Goal: Task Accomplishment & Management: Use online tool/utility

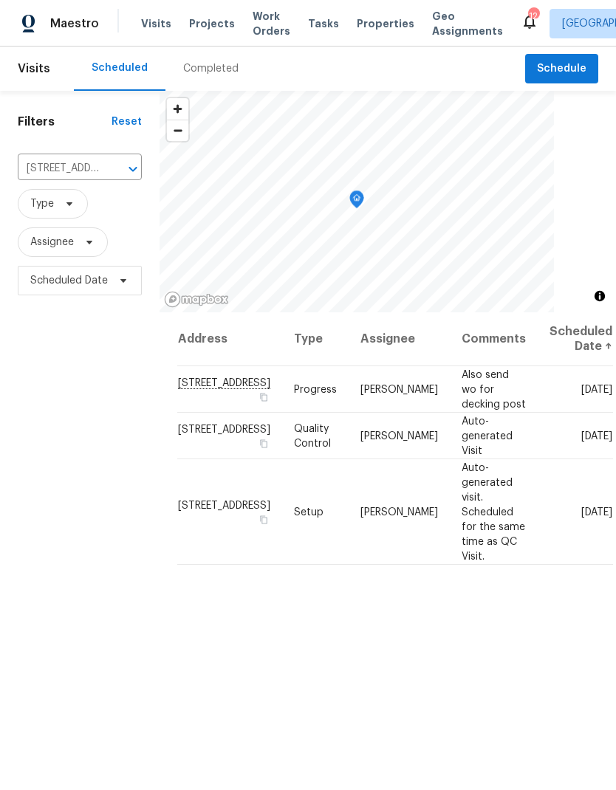
scroll to position [-9, 0]
click at [205, 27] on span "Projects" at bounding box center [212, 23] width 46 height 15
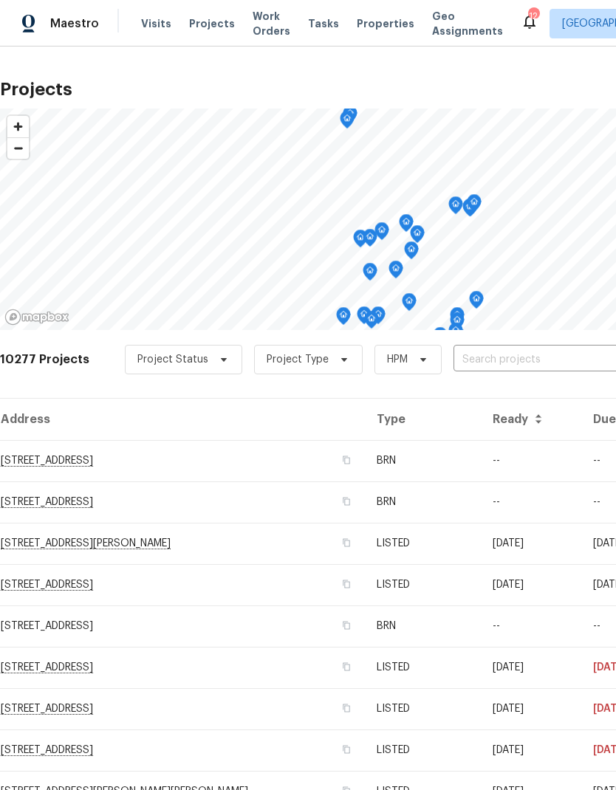
click at [493, 358] on input "text" at bounding box center [538, 360] width 169 height 23
type input "8090"
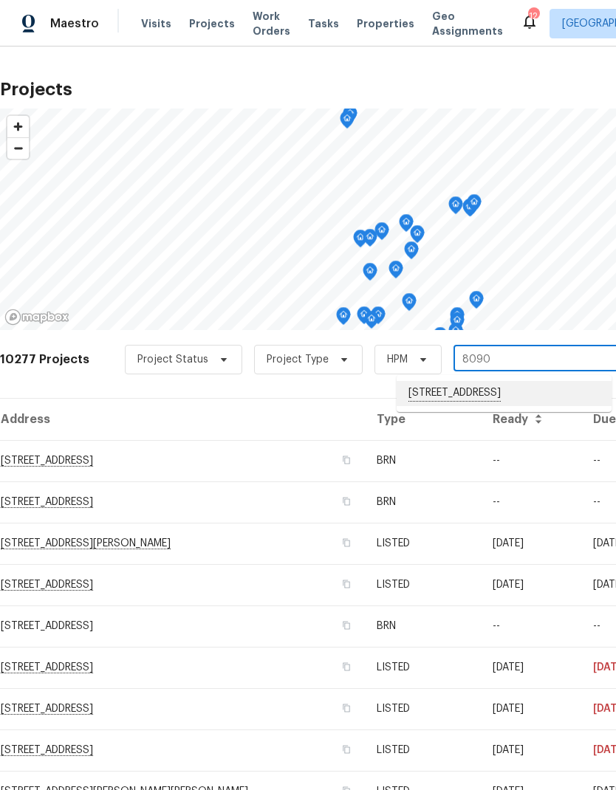
click at [460, 395] on li "[STREET_ADDRESS]" at bounding box center [504, 393] width 215 height 25
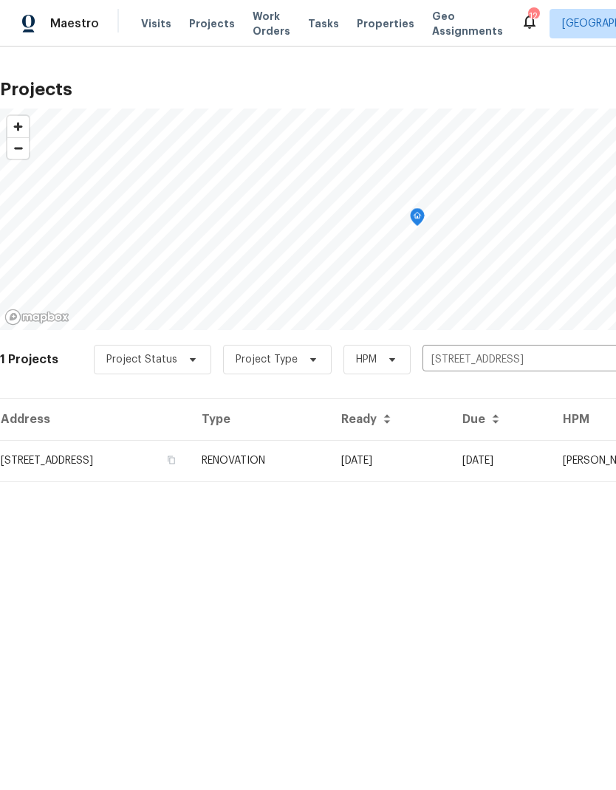
click at [329, 463] on td "RENOVATION" at bounding box center [260, 460] width 140 height 41
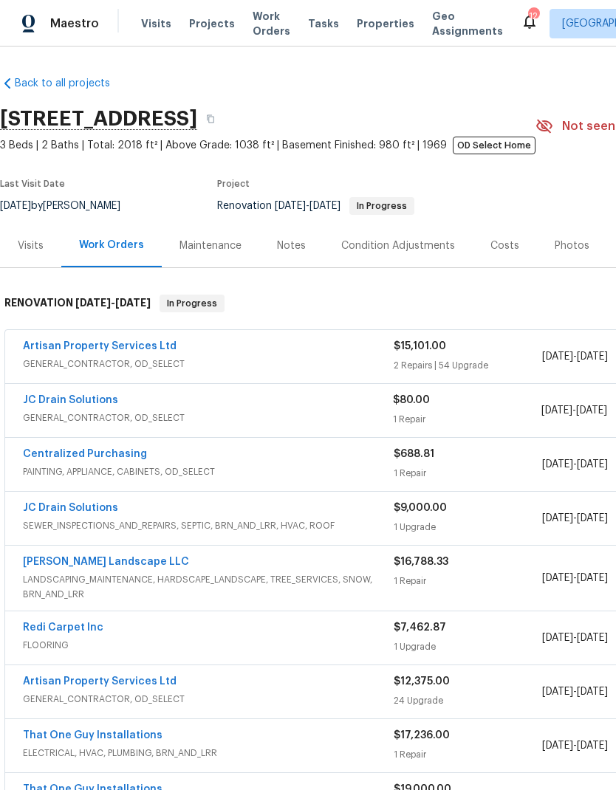
click at [142, 344] on link "Artisan Property Services Ltd" at bounding box center [100, 346] width 154 height 10
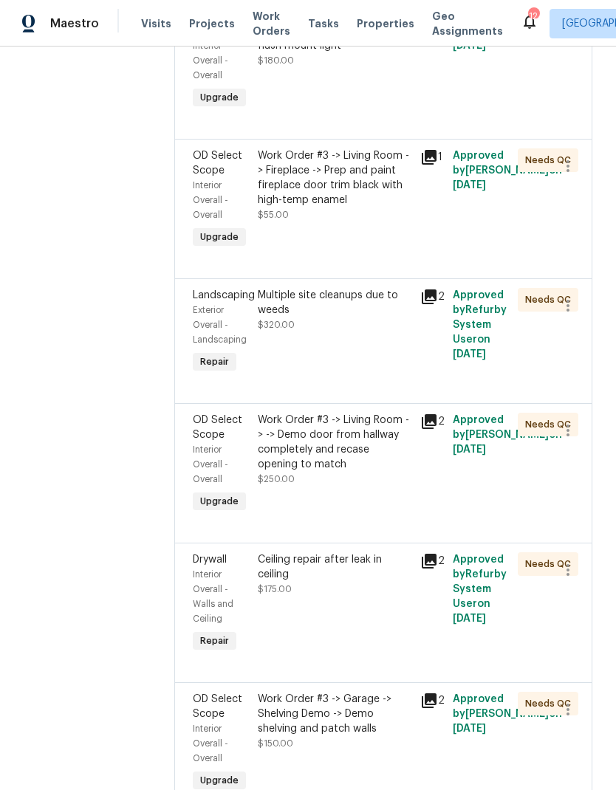
scroll to position [434, 0]
click at [422, 290] on icon at bounding box center [429, 297] width 15 height 15
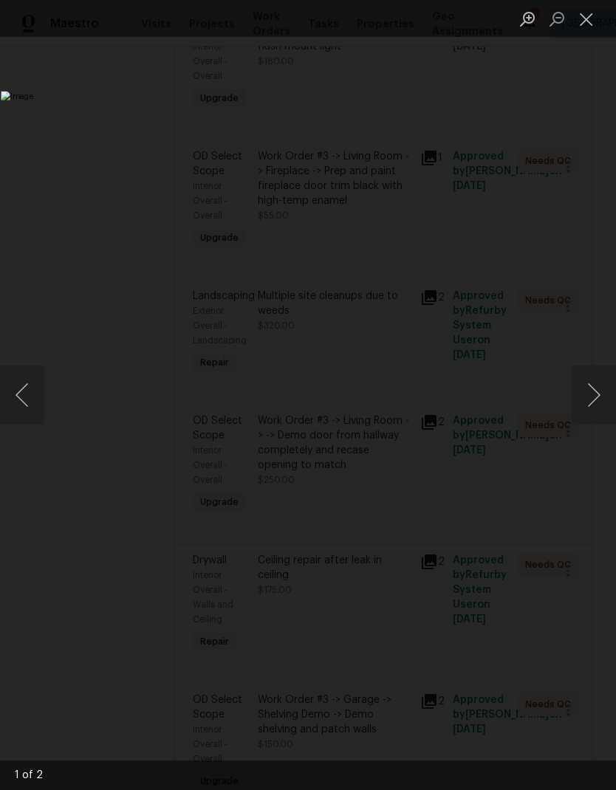
click at [587, 25] on button "Close lightbox" at bounding box center [587, 19] width 30 height 26
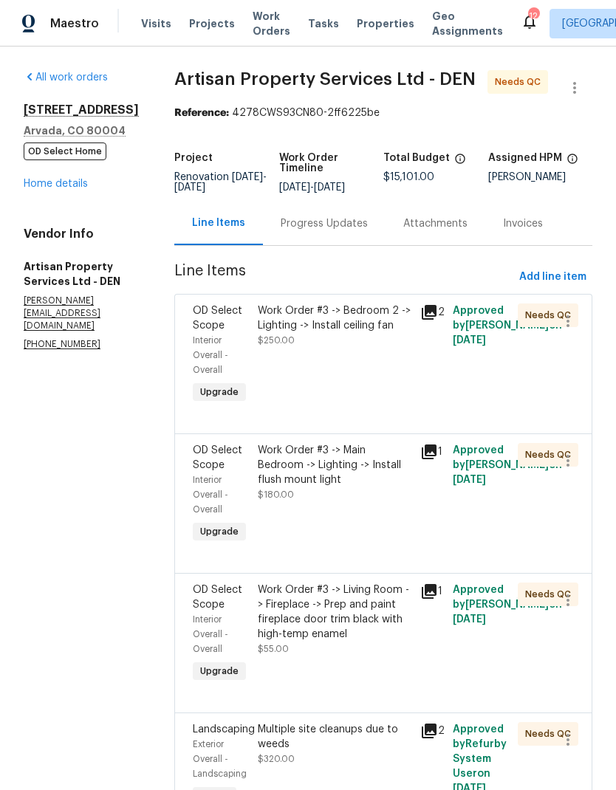
scroll to position [0, 0]
click at [54, 189] on link "Home details" at bounding box center [56, 184] width 64 height 10
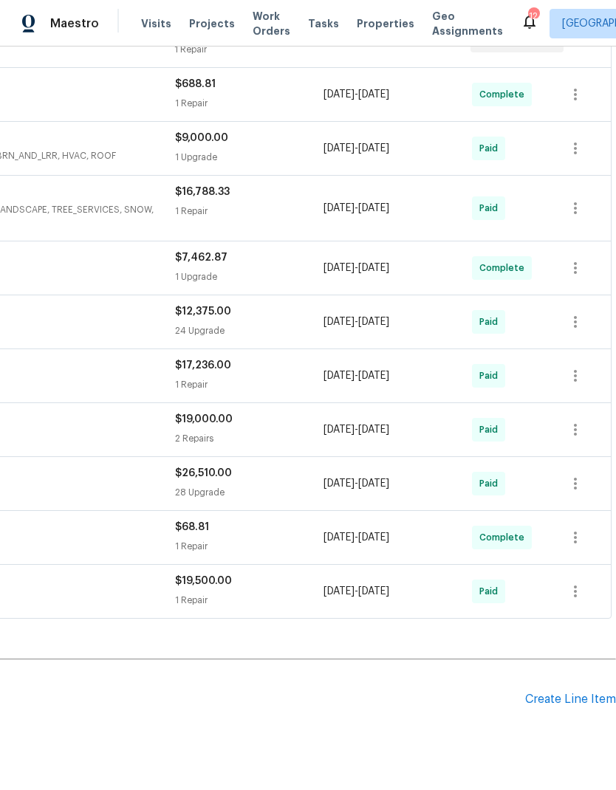
scroll to position [370, 219]
click at [549, 695] on div "Create Line Item" at bounding box center [570, 700] width 91 height 14
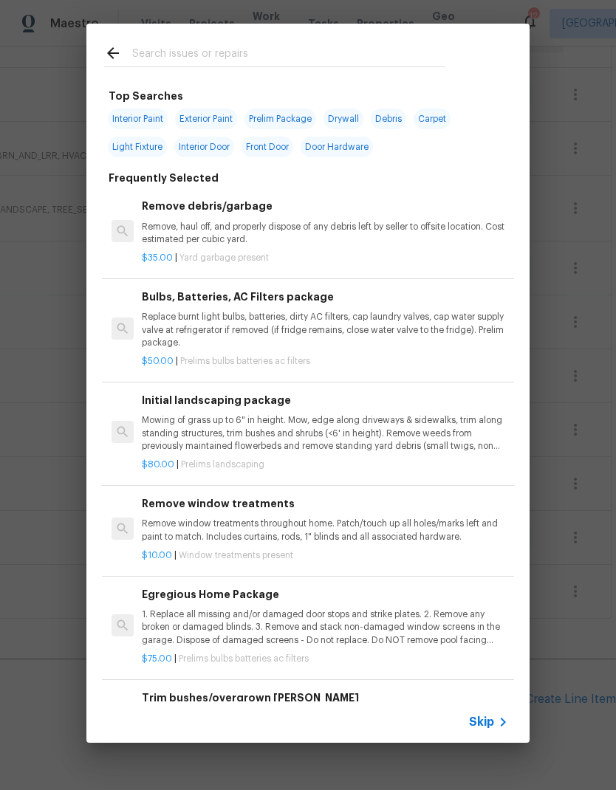
click at [486, 722] on span "Skip" at bounding box center [481, 722] width 25 height 15
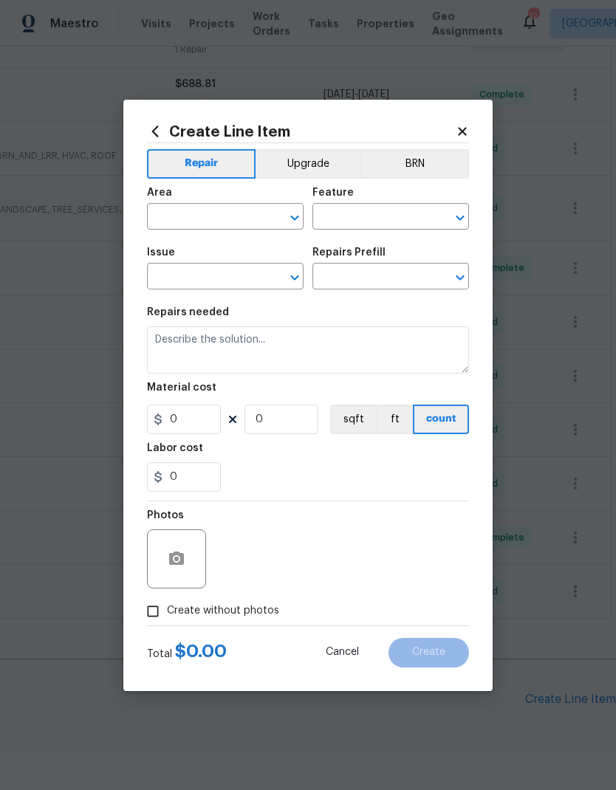
click at [196, 221] on input "text" at bounding box center [204, 218] width 115 height 23
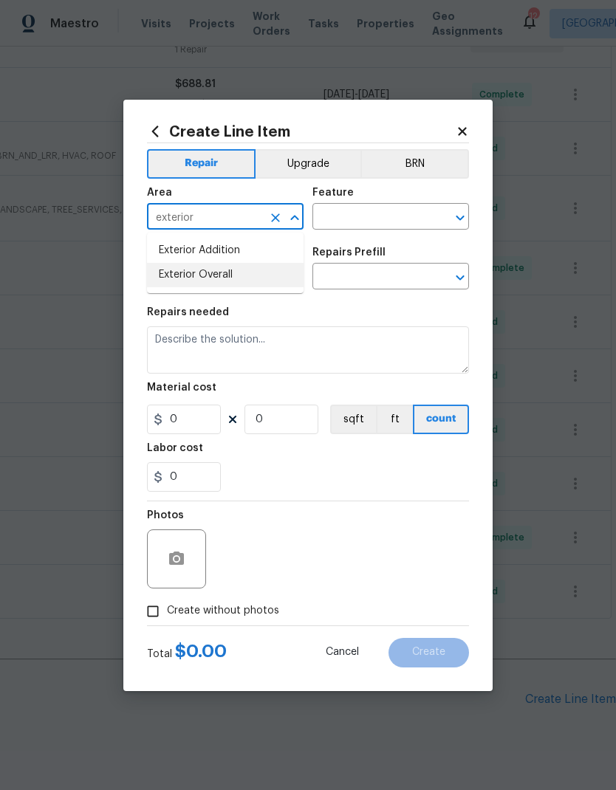
click at [188, 278] on li "Exterior Overall" at bounding box center [225, 275] width 157 height 24
type input "Exterior Overall"
click at [397, 217] on input "text" at bounding box center [369, 218] width 115 height 23
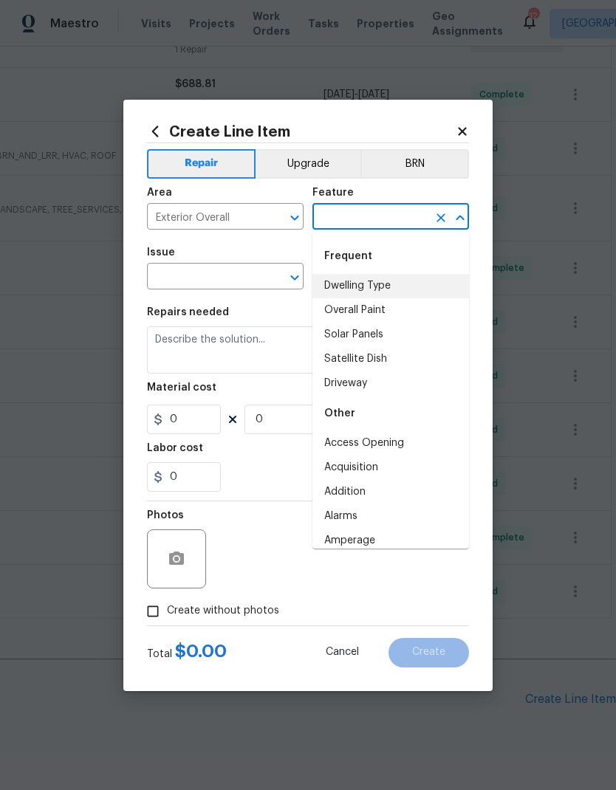
click at [373, 281] on li "Dwelling Type" at bounding box center [390, 286] width 157 height 24
type input "Dwelling Type"
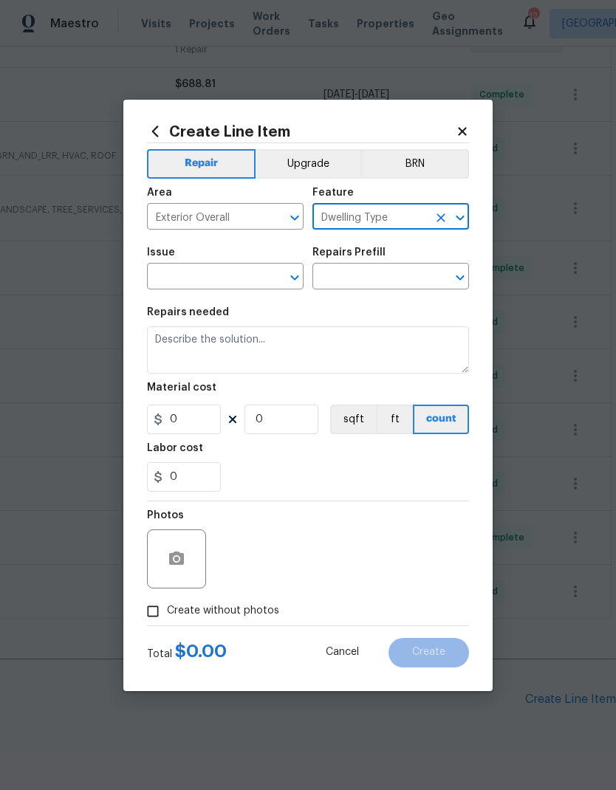
click at [189, 277] on input "text" at bounding box center [204, 278] width 115 height 23
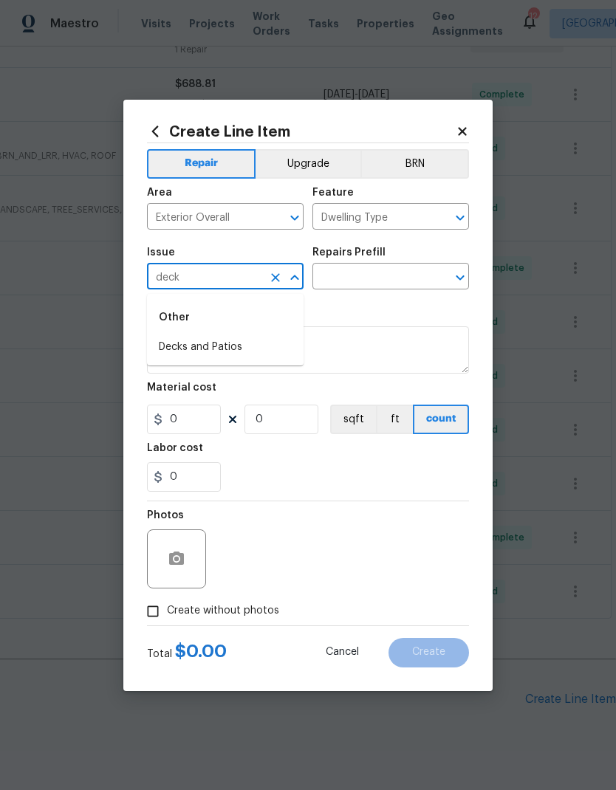
click at [197, 340] on li "Decks and Patios" at bounding box center [225, 347] width 157 height 24
type input "Decks and Patios"
click at [388, 277] on input "text" at bounding box center [369, 278] width 115 height 23
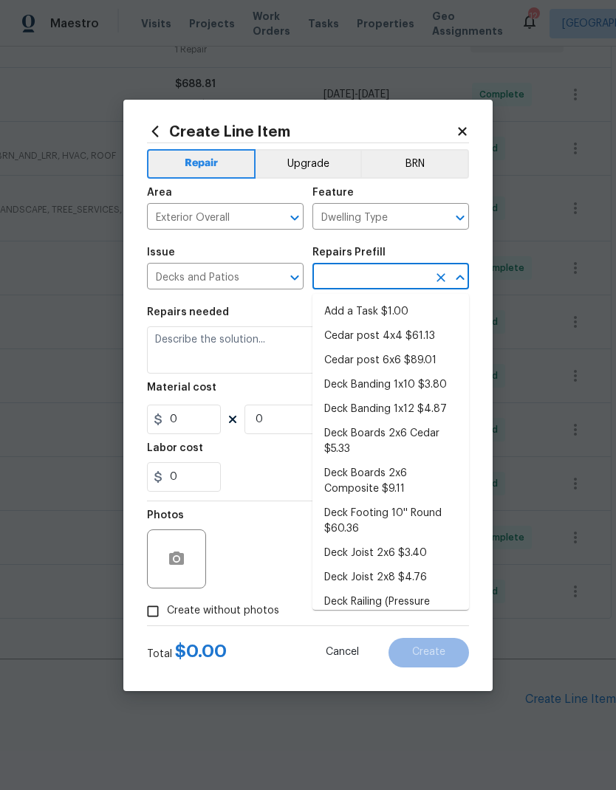
scroll to position [0, 0]
click at [391, 312] on li "Add a Task $1.00" at bounding box center [390, 312] width 157 height 24
type input "Add a Task $1.00"
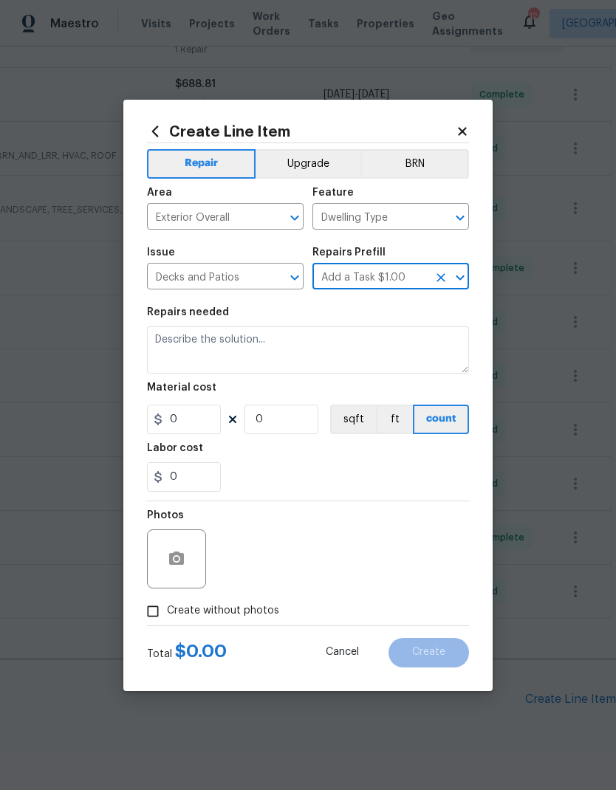
type input "Deck"
type textarea "HPM to detail"
type input "1"
type input "Add a Task $1.00"
type input "1"
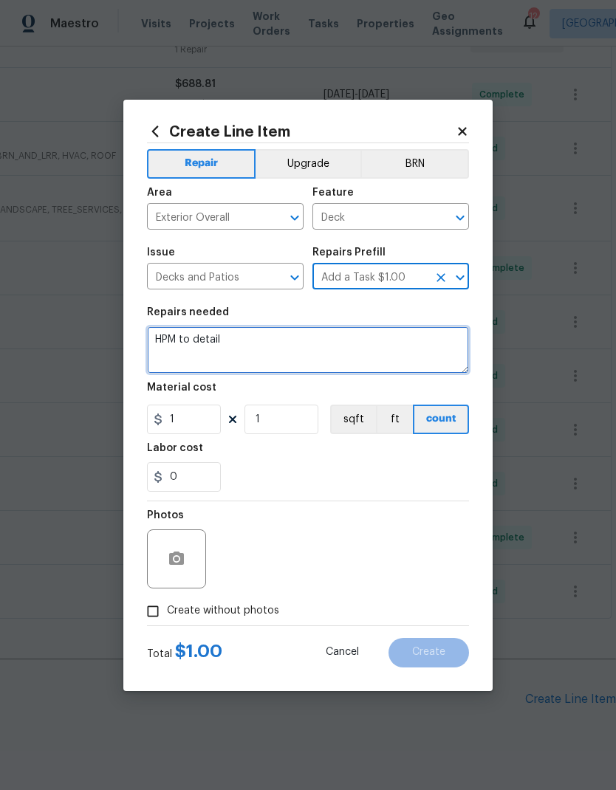
click at [177, 338] on textarea "HPM to detail" at bounding box center [308, 350] width 322 height 47
click at [177, 337] on textarea "HPM to detail" at bounding box center [308, 350] width 322 height 47
click at [174, 338] on textarea "HPM to detail" at bounding box center [308, 350] width 322 height 47
click at [199, 333] on textarea "HPM to detail" at bounding box center [308, 350] width 322 height 47
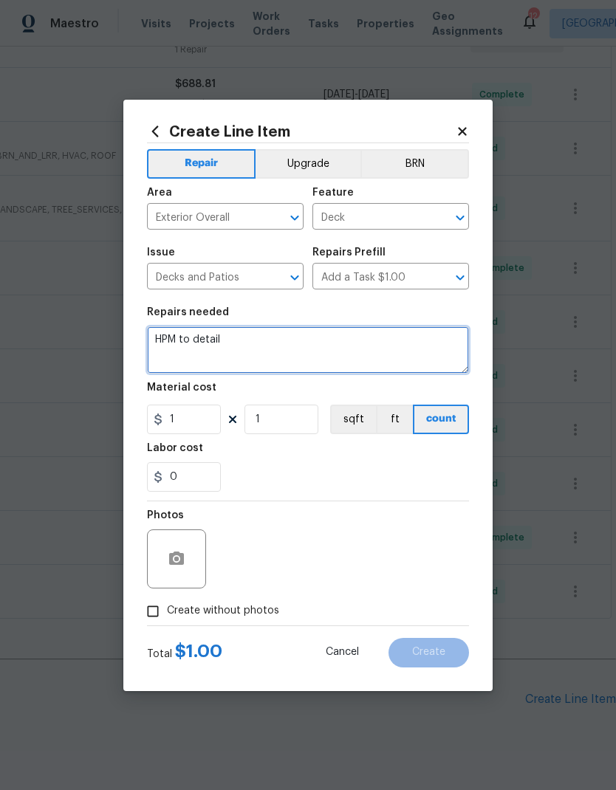
click at [199, 333] on textarea "HPM to detail" at bounding box center [308, 350] width 322 height 47
click at [194, 329] on textarea "HPM to detail" at bounding box center [308, 350] width 322 height 47
type textarea "Deck needs back 2 posts replaced and new floorings added. Please paint same col…"
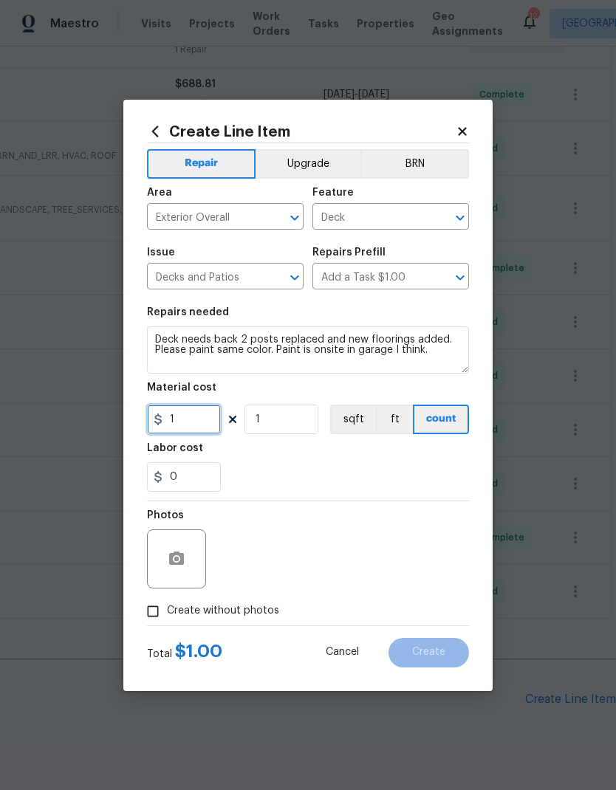
click at [185, 423] on input "1" at bounding box center [184, 420] width 74 height 30
type input "300"
click at [309, 422] on input "1" at bounding box center [282, 420] width 74 height 30
type input "2"
click at [366, 465] on div "0" at bounding box center [308, 477] width 322 height 30
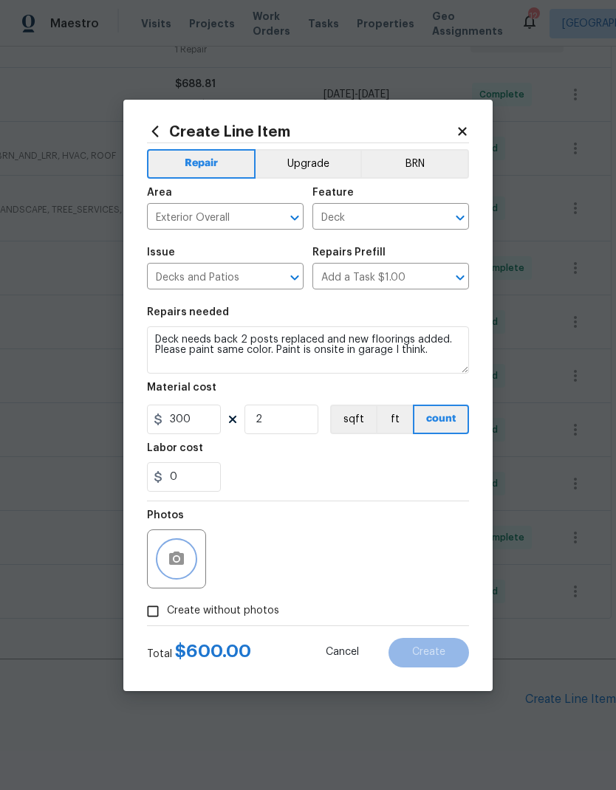
click at [171, 554] on icon "button" at bounding box center [176, 558] width 15 height 13
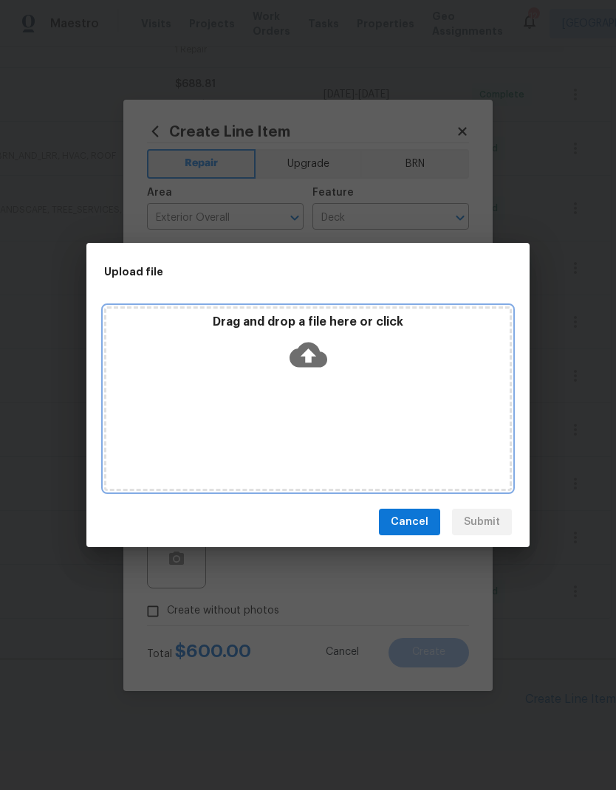
click at [444, 436] on div "Drag and drop a file here or click" at bounding box center [308, 399] width 408 height 185
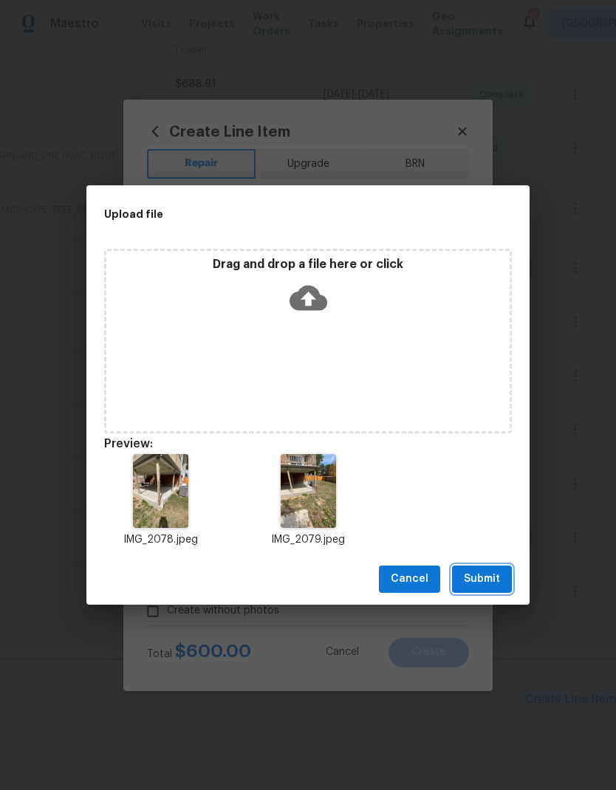
click at [490, 578] on span "Submit" at bounding box center [482, 579] width 36 height 18
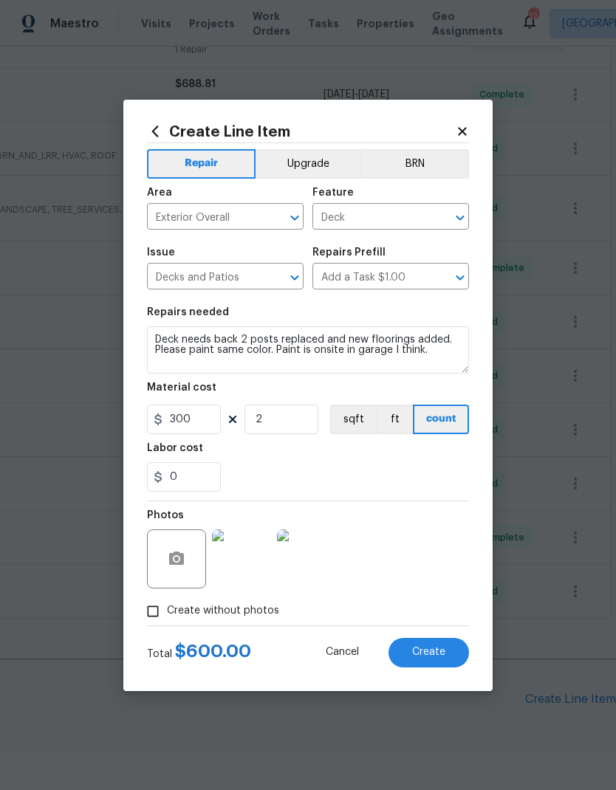
click at [434, 652] on span "Create" at bounding box center [428, 652] width 33 height 11
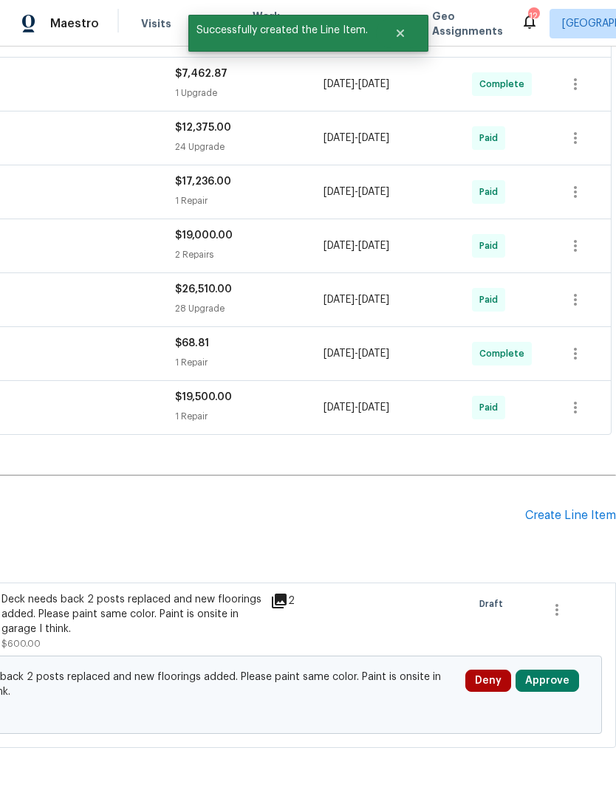
scroll to position [554, 219]
click at [567, 520] on div "Create Line Item" at bounding box center [570, 516] width 91 height 14
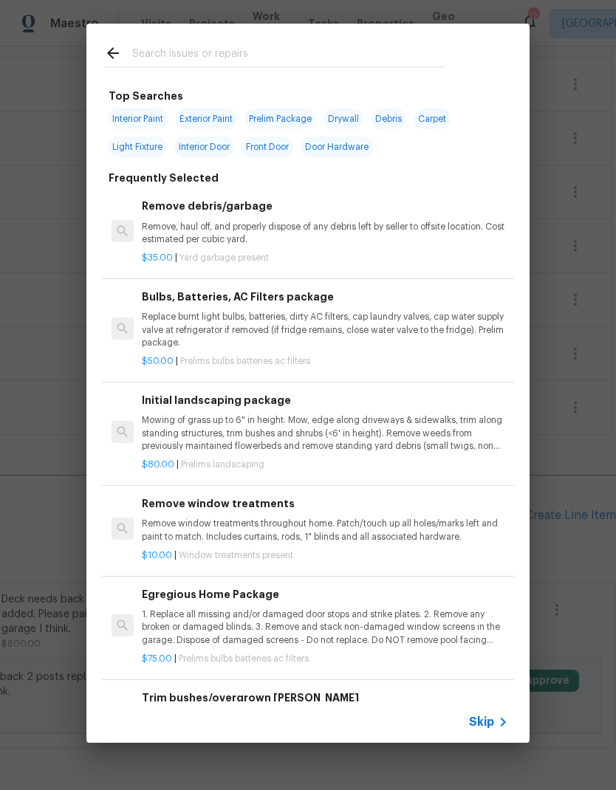
click at [496, 727] on icon at bounding box center [503, 723] width 18 height 18
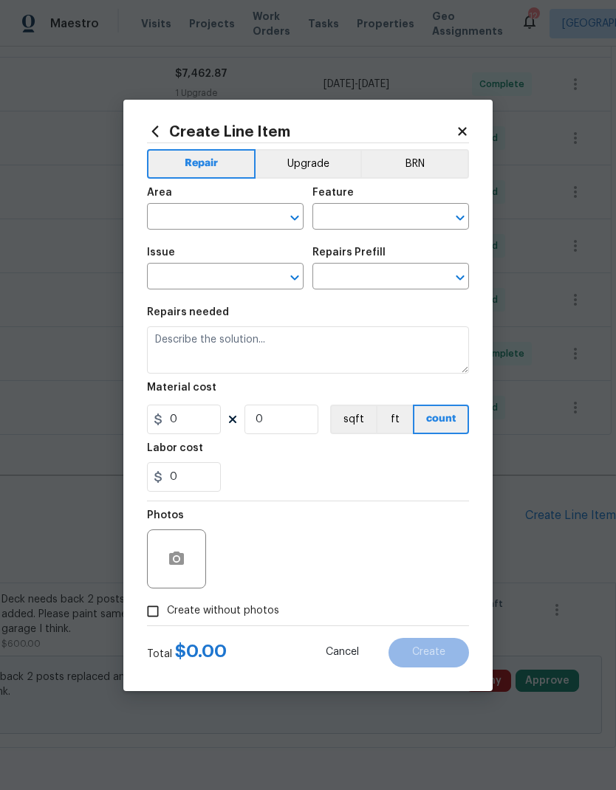
click at [219, 216] on input "text" at bounding box center [204, 218] width 115 height 23
click at [217, 277] on li "Interior Overall" at bounding box center [225, 275] width 157 height 24
type input "Interior Overall"
click at [382, 216] on input "text" at bounding box center [369, 218] width 115 height 23
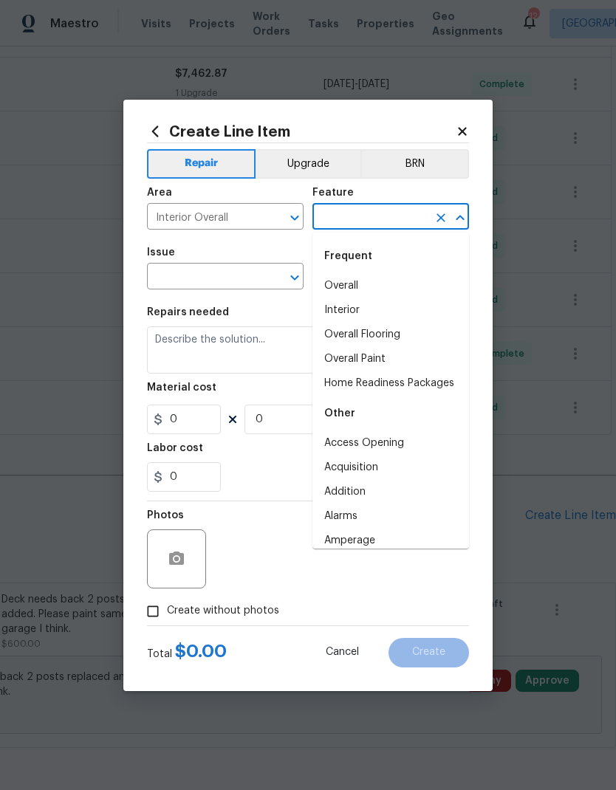
click at [356, 288] on li "Overall" at bounding box center [390, 286] width 157 height 24
type input "Overall"
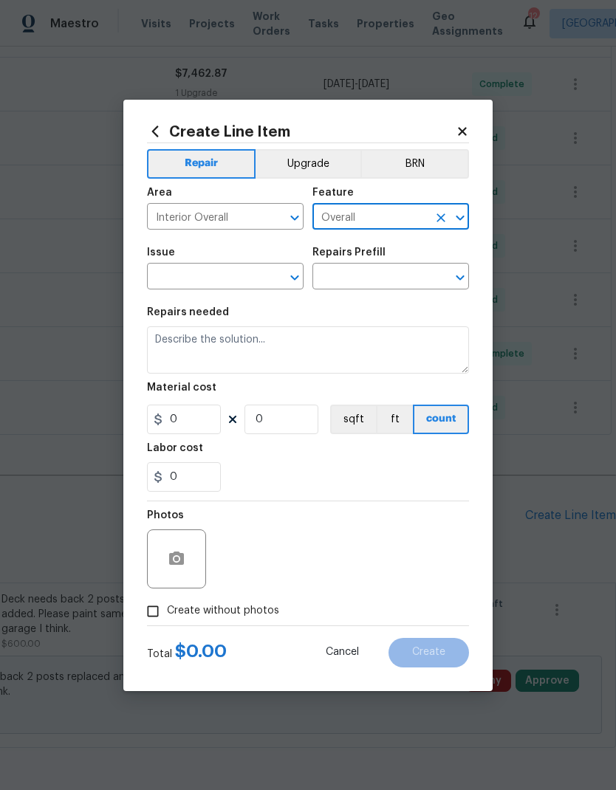
click at [238, 277] on input "text" at bounding box center [204, 278] width 115 height 23
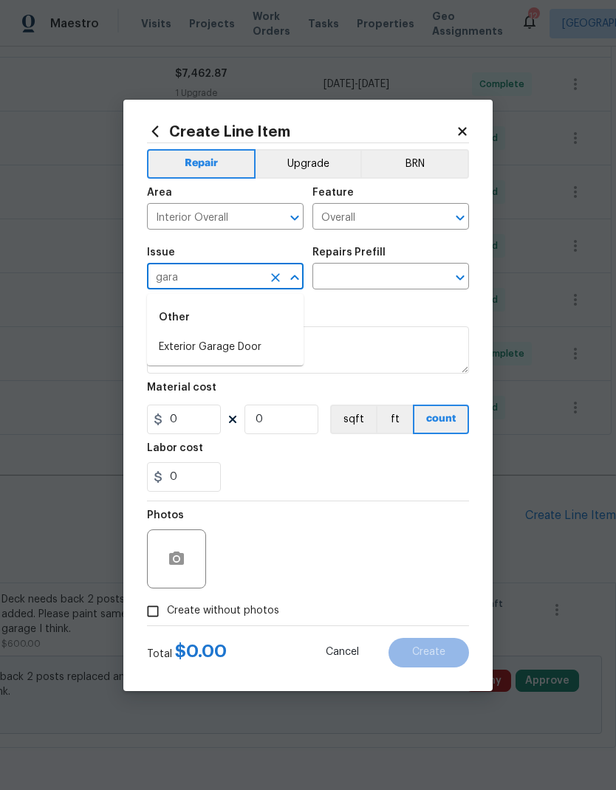
click at [237, 346] on li "Exterior Garage Door" at bounding box center [225, 347] width 157 height 24
type input "Exterior Garage Door"
click at [364, 281] on input "text" at bounding box center [369, 278] width 115 height 23
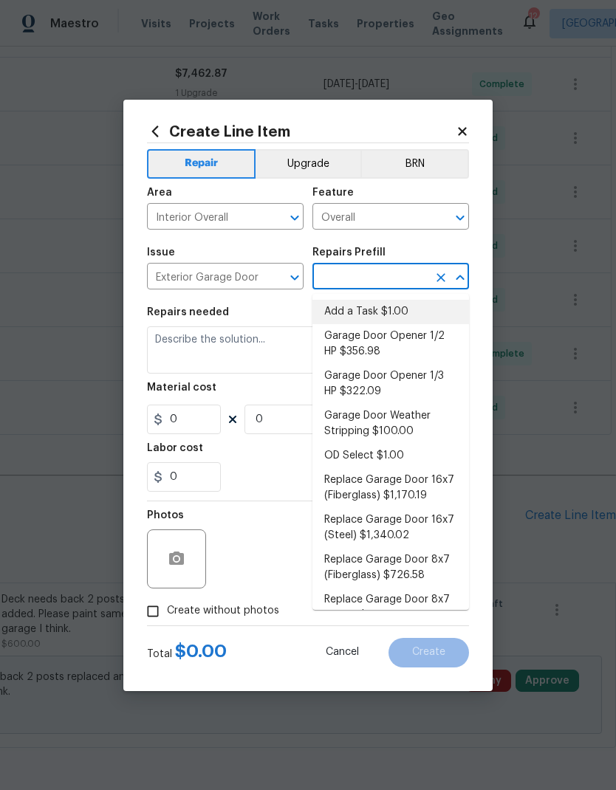
click at [374, 315] on li "Add a Task $1.00" at bounding box center [390, 312] width 157 height 24
type input "Add a Task $1.00"
type input "Interior Door"
type textarea "HPM to detail"
type input "1"
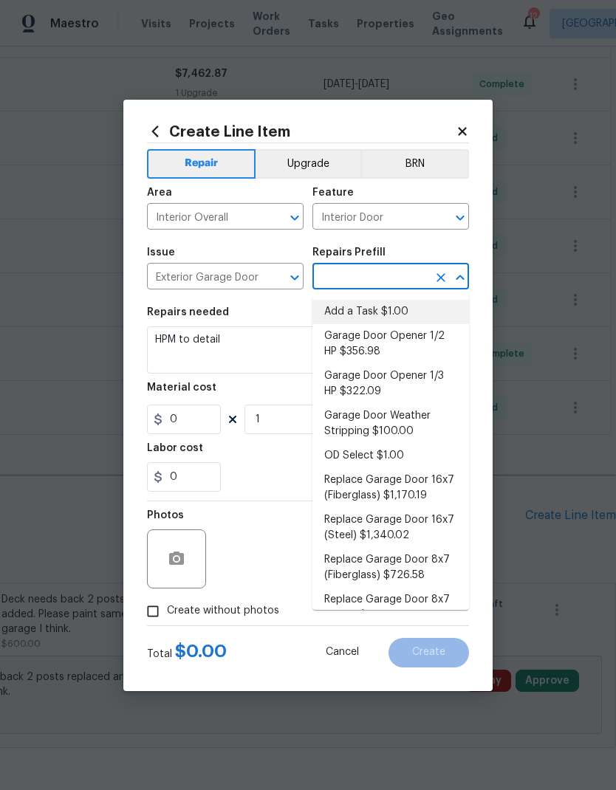
type input "Add a Task $1.00"
type input "1"
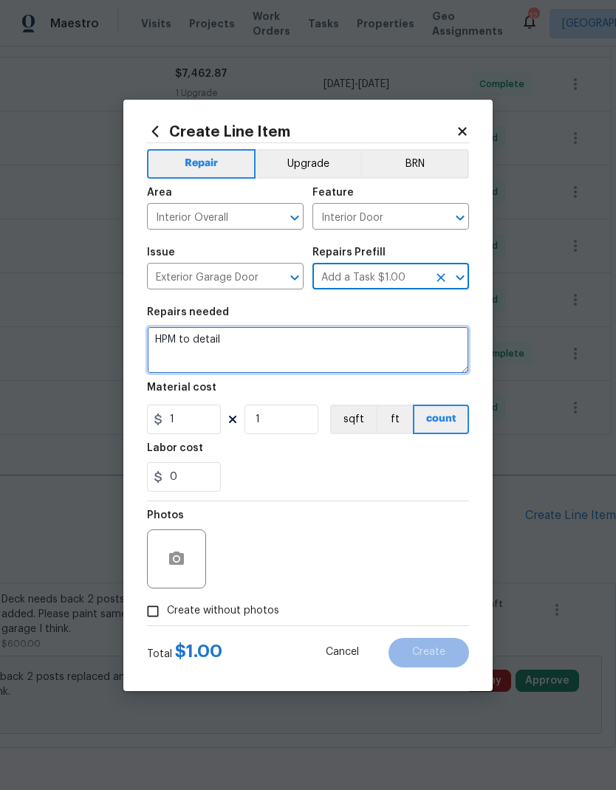
click at [268, 346] on textarea "HPM to detail" at bounding box center [308, 350] width 322 height 47
type textarea "H"
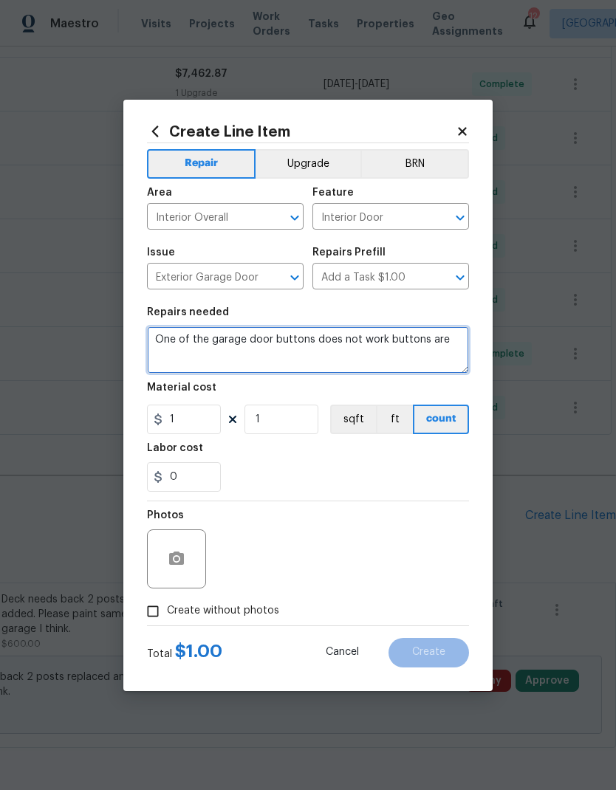
click at [379, 343] on textarea "One of the garage door buttons does not work buttons are" at bounding box center [308, 350] width 322 height 47
click at [451, 342] on textarea "One of the garage door buttons does not work. buttons are" at bounding box center [308, 350] width 322 height 47
type textarea "One of the garage door buttons does not work. buttons are in hallway above stai…"
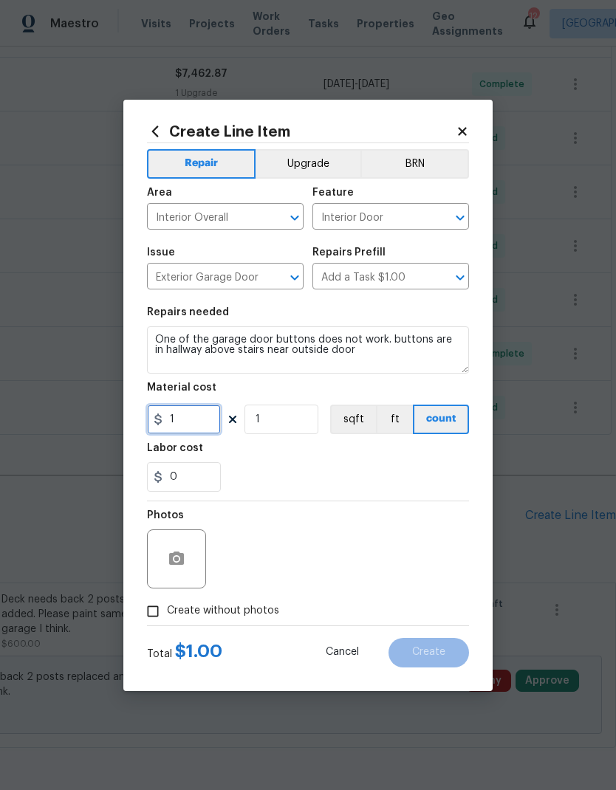
click at [207, 426] on input "1" at bounding box center [184, 420] width 74 height 30
type input "100"
click at [318, 461] on div "Labor cost" at bounding box center [308, 452] width 322 height 19
click at [182, 567] on icon "button" at bounding box center [177, 559] width 18 height 18
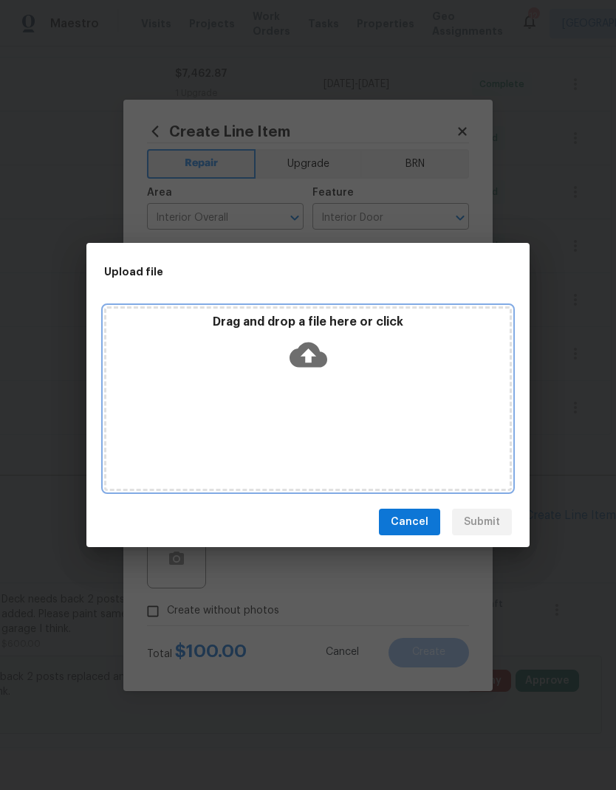
click at [410, 442] on div "Drag and drop a file here or click" at bounding box center [308, 399] width 408 height 185
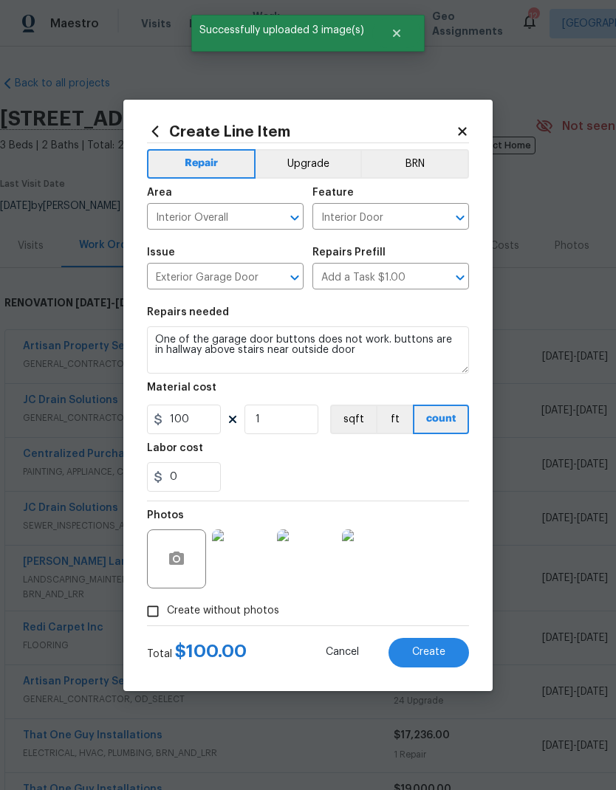
scroll to position [554, 219]
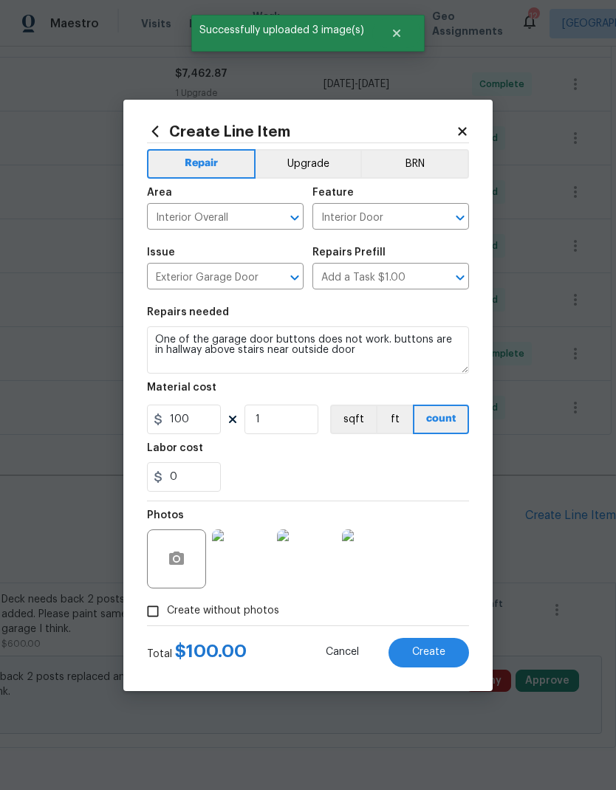
click at [439, 653] on span "Create" at bounding box center [428, 652] width 33 height 11
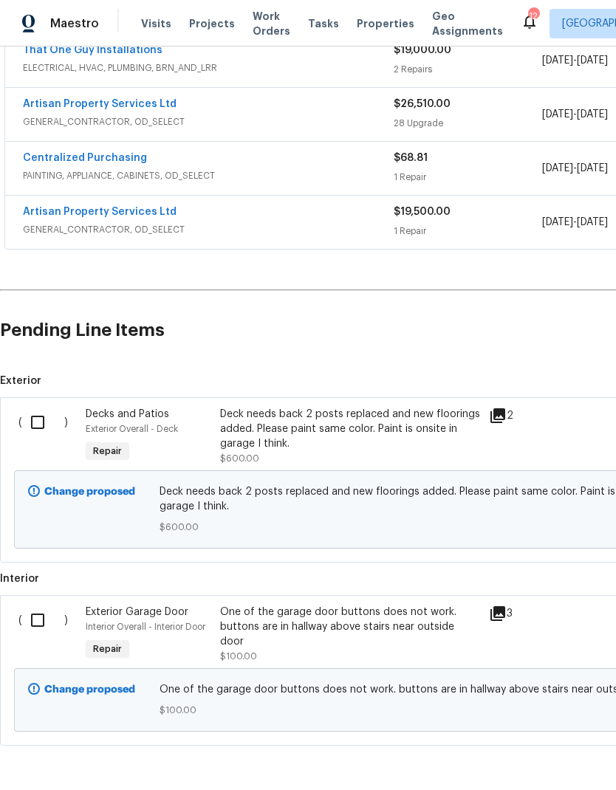
scroll to position [738, 0]
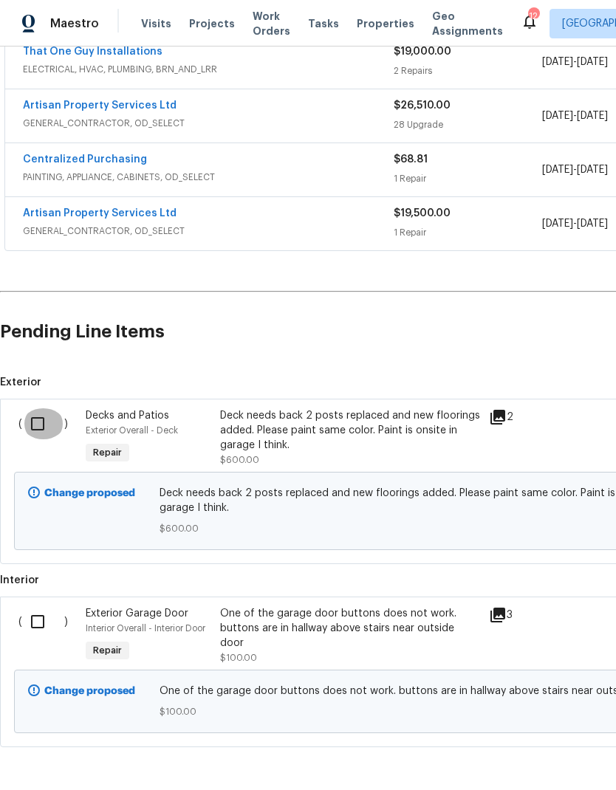
click at [33, 416] on input "checkbox" at bounding box center [43, 424] width 42 height 31
checkbox input "true"
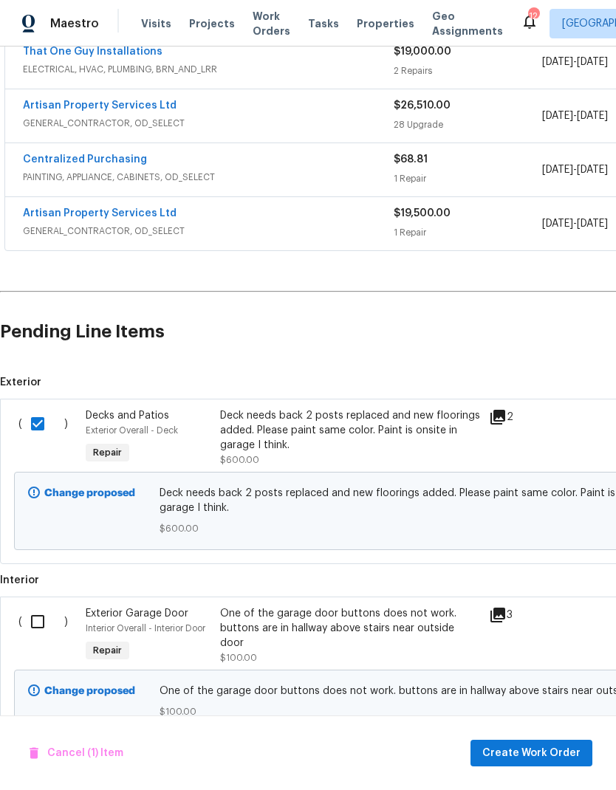
click at [36, 625] on input "checkbox" at bounding box center [43, 621] width 42 height 31
checkbox input "true"
click at [543, 757] on span "Create Work Order" at bounding box center [531, 754] width 98 height 18
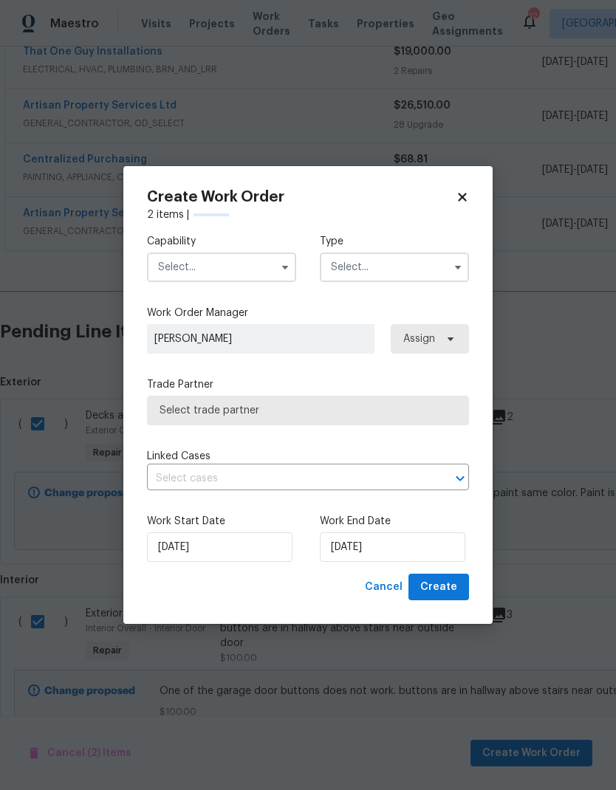
checkbox input "false"
click at [239, 267] on input "text" at bounding box center [221, 268] width 149 height 30
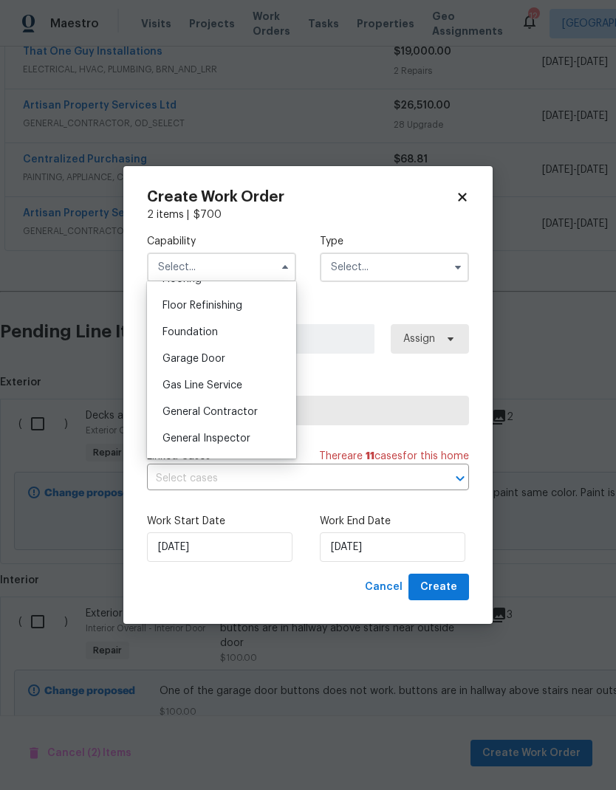
scroll to position [601, 0]
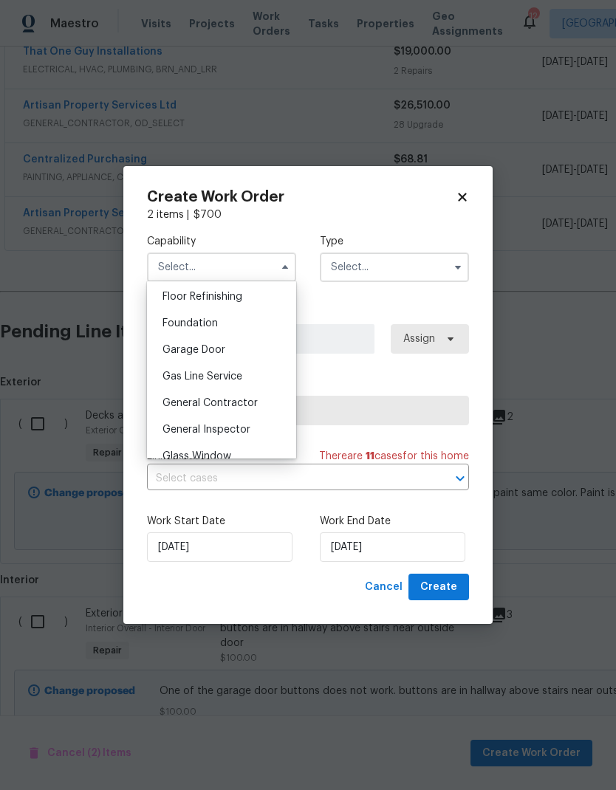
click at [224, 405] on span "General Contractor" at bounding box center [210, 403] width 95 height 10
type input "General Contractor"
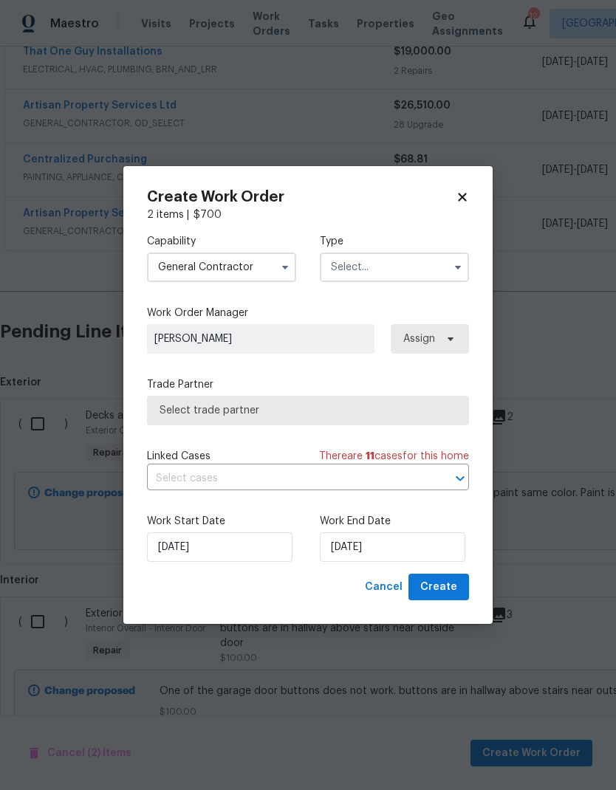
click at [378, 274] on input "text" at bounding box center [394, 268] width 149 height 30
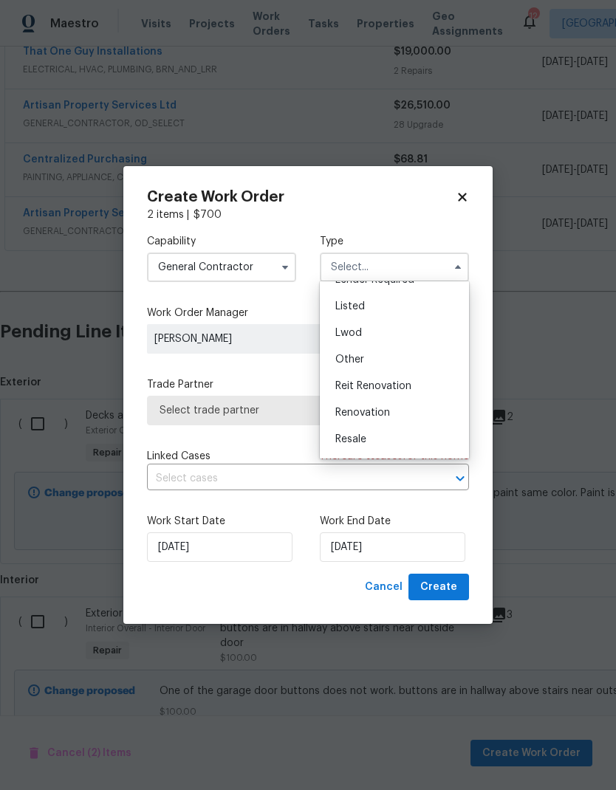
scroll to position [126, 0]
click at [385, 415] on span "Renovation" at bounding box center [362, 412] width 55 height 10
type input "Renovation"
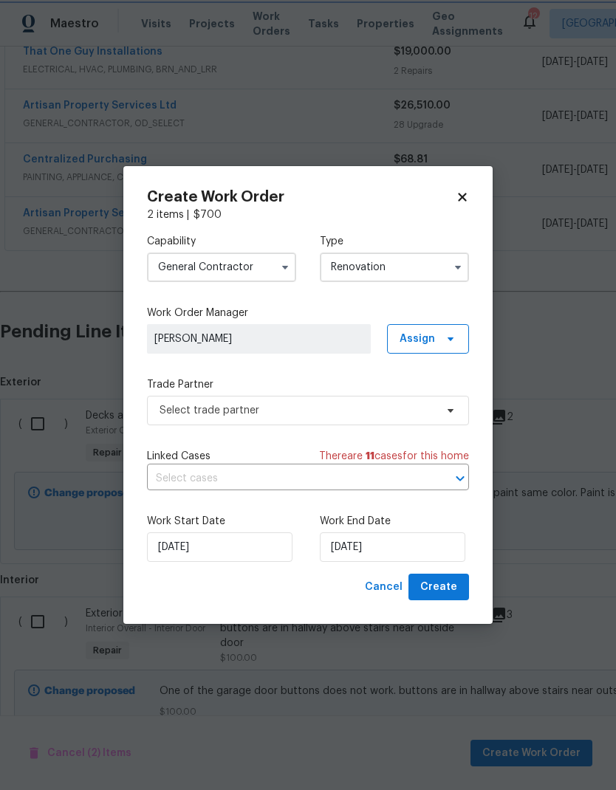
scroll to position [0, 0]
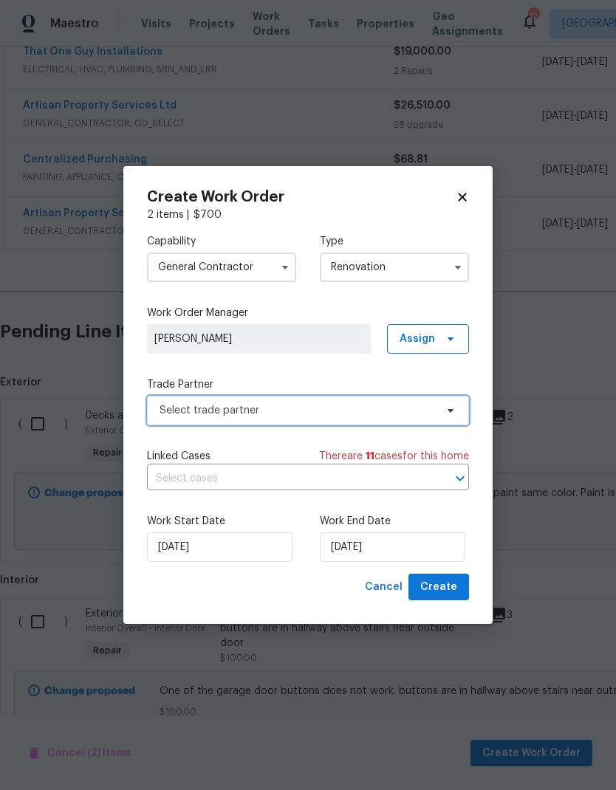
click at [449, 415] on icon at bounding box center [451, 411] width 12 height 12
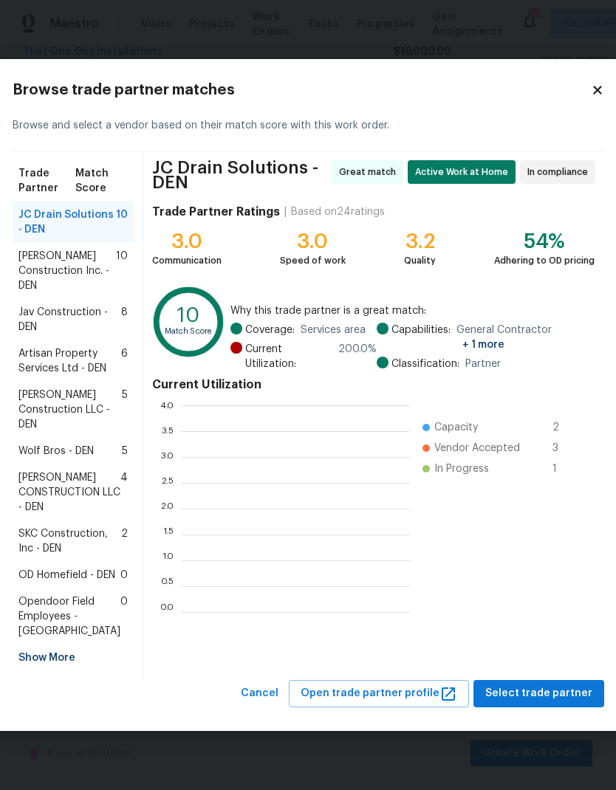
scroll to position [207, 229]
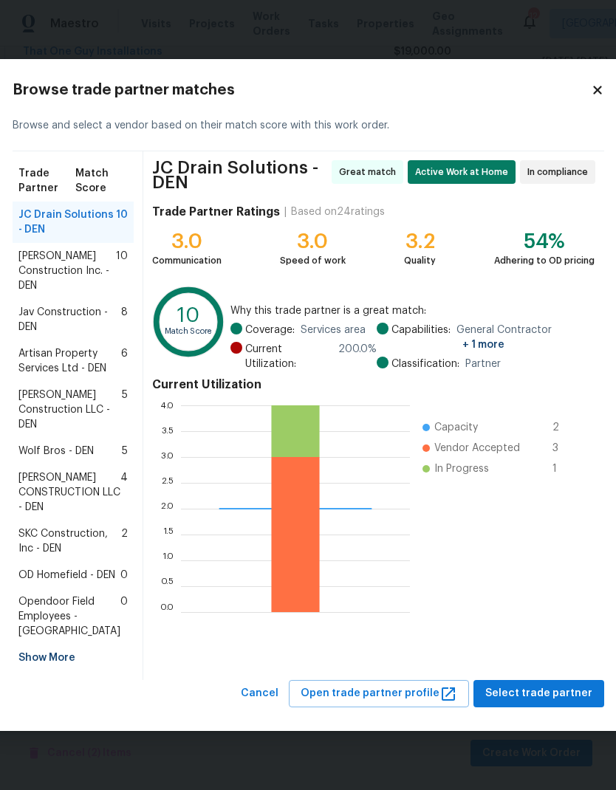
click at [48, 305] on span "Jav Construction - DEN" at bounding box center [69, 320] width 103 height 30
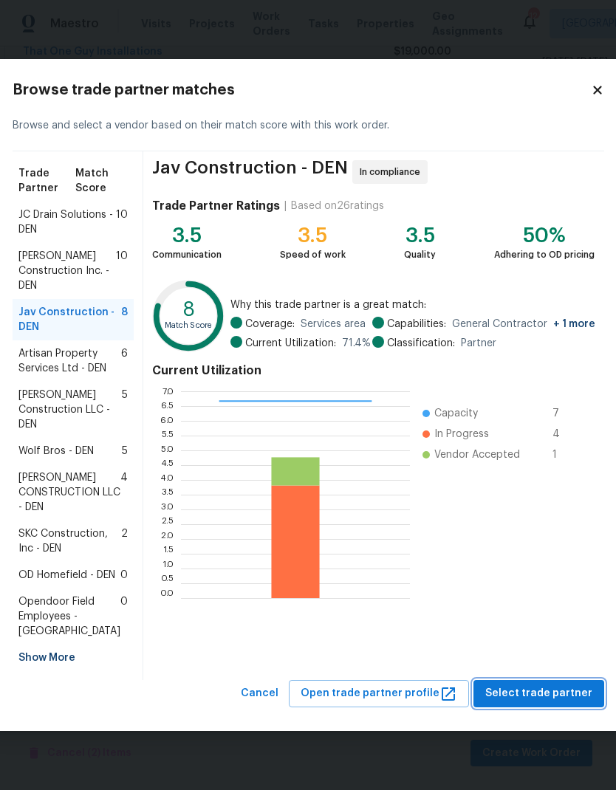
click at [520, 703] on span "Select trade partner" at bounding box center [538, 694] width 107 height 18
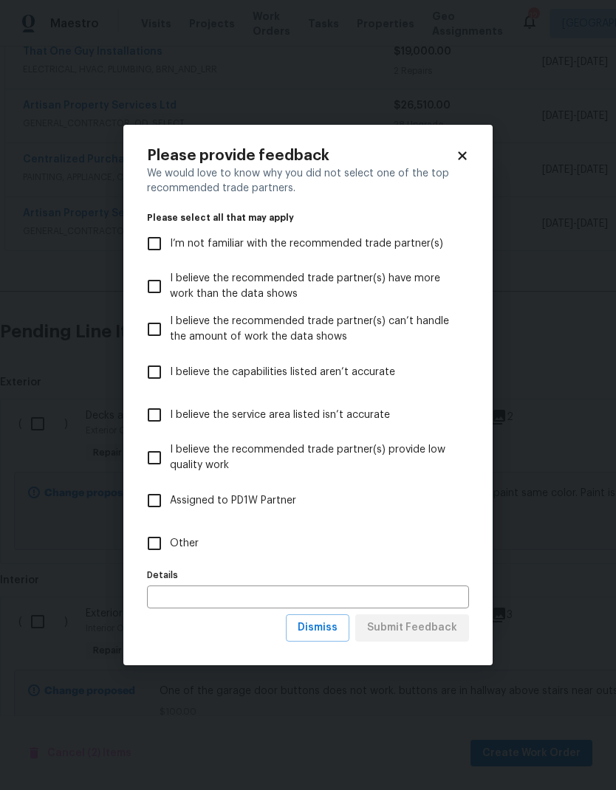
click at [142, 548] on input "Other" at bounding box center [154, 543] width 31 height 31
checkbox input "true"
click at [169, 602] on input "text" at bounding box center [308, 597] width 322 height 23
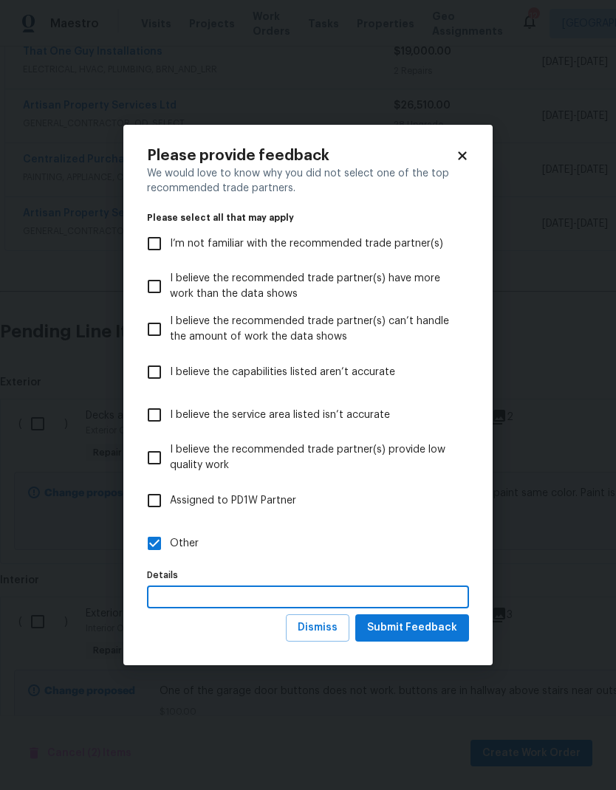
scroll to position [55, 0]
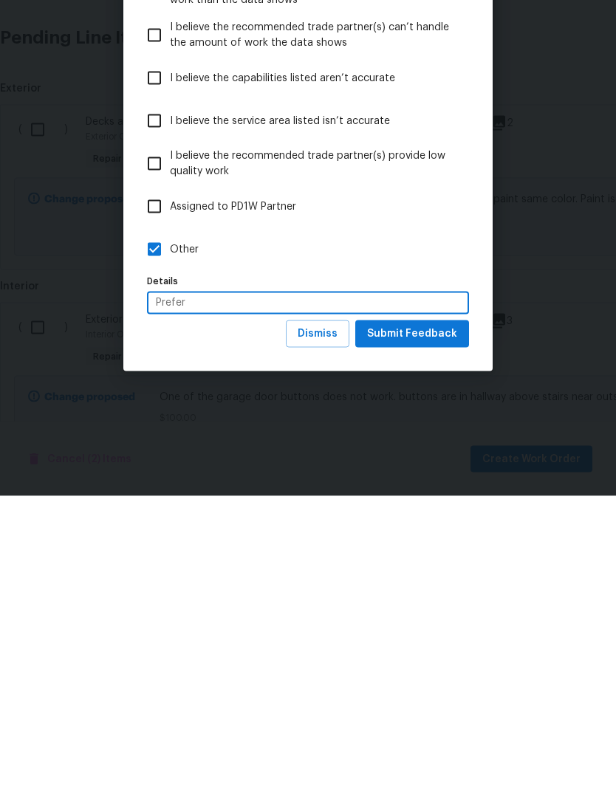
type input "Prefer"
click at [434, 619] on span "Submit Feedback" at bounding box center [412, 628] width 90 height 18
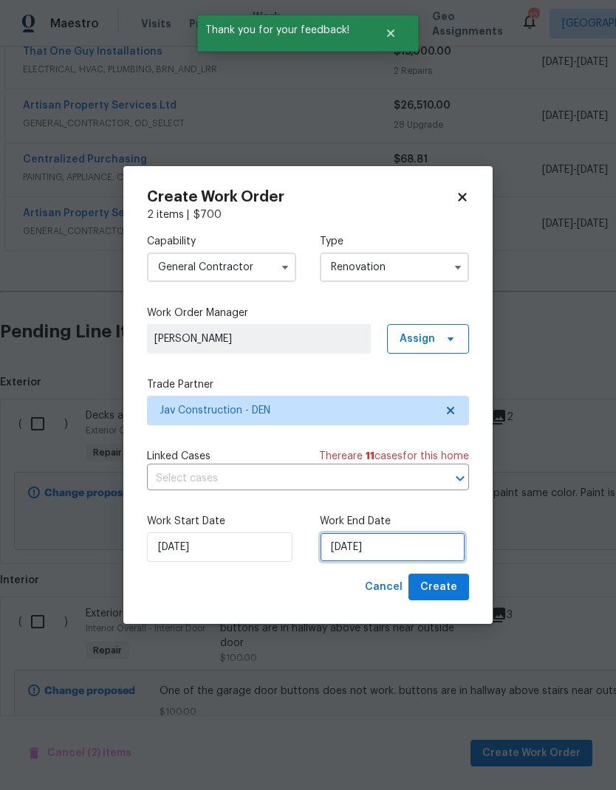
click at [413, 557] on input "9/10/2025" at bounding box center [393, 548] width 146 height 30
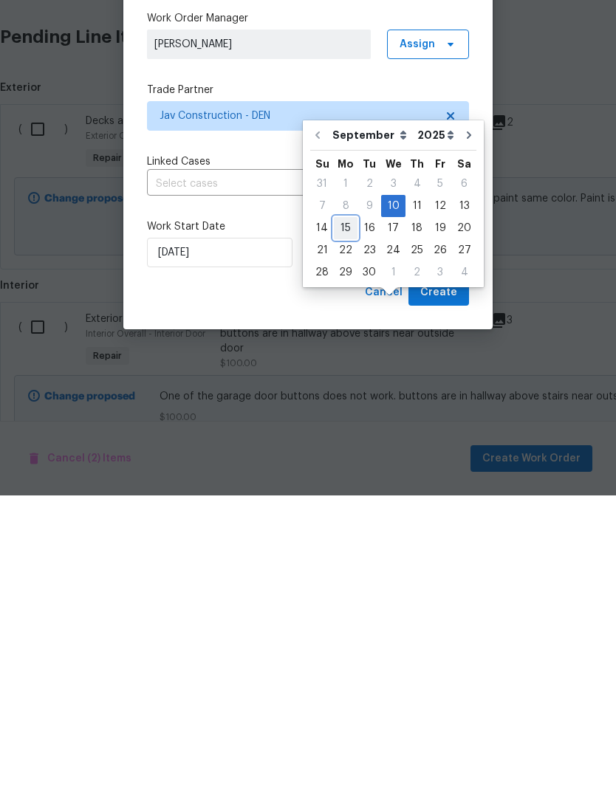
click at [353, 513] on div "15" at bounding box center [346, 523] width 24 height 21
type input "9/15/2025"
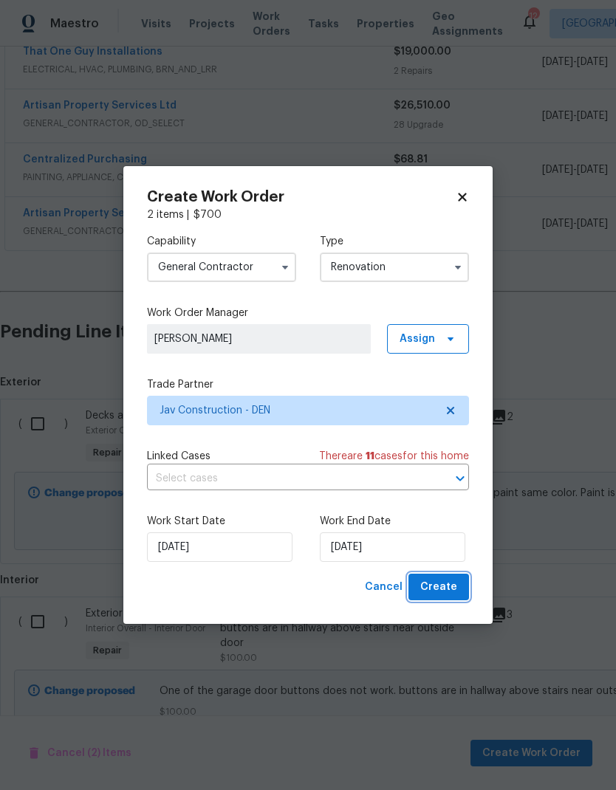
click at [442, 587] on span "Create" at bounding box center [438, 587] width 37 height 18
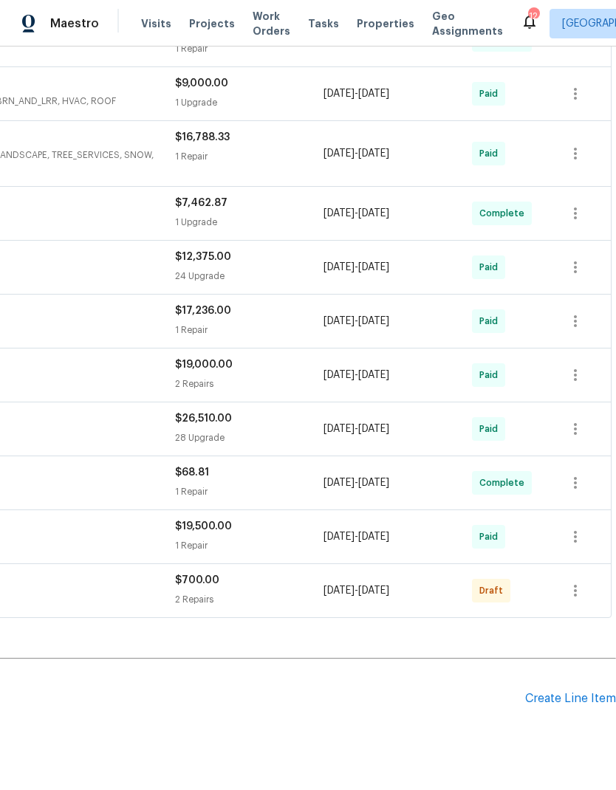
scroll to position [424, 219]
click at [575, 586] on icon "button" at bounding box center [575, 592] width 3 height 12
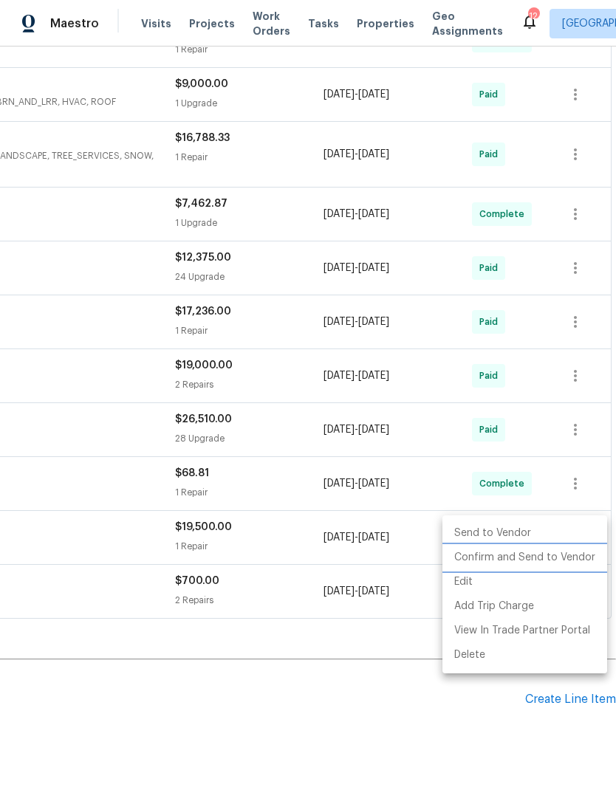
click at [508, 560] on li "Confirm and Send to Vendor" at bounding box center [524, 558] width 165 height 24
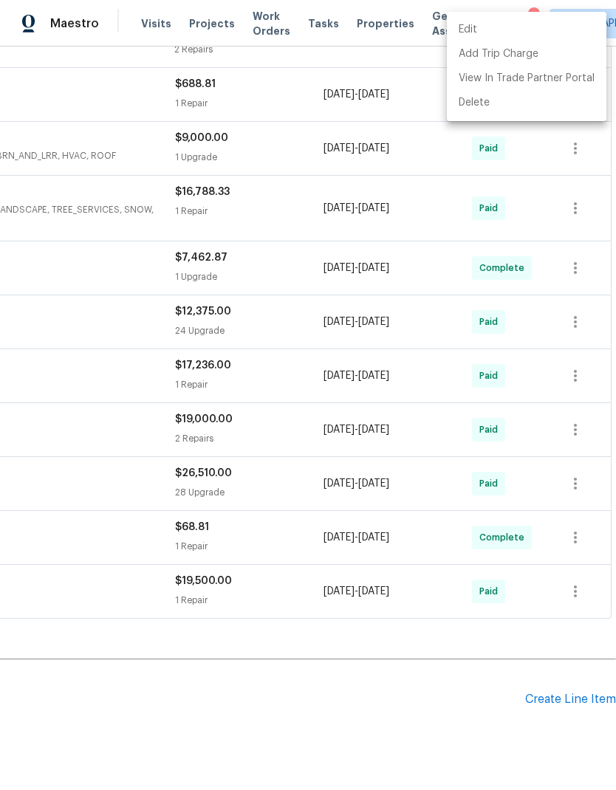
click at [382, 710] on div at bounding box center [308, 395] width 616 height 790
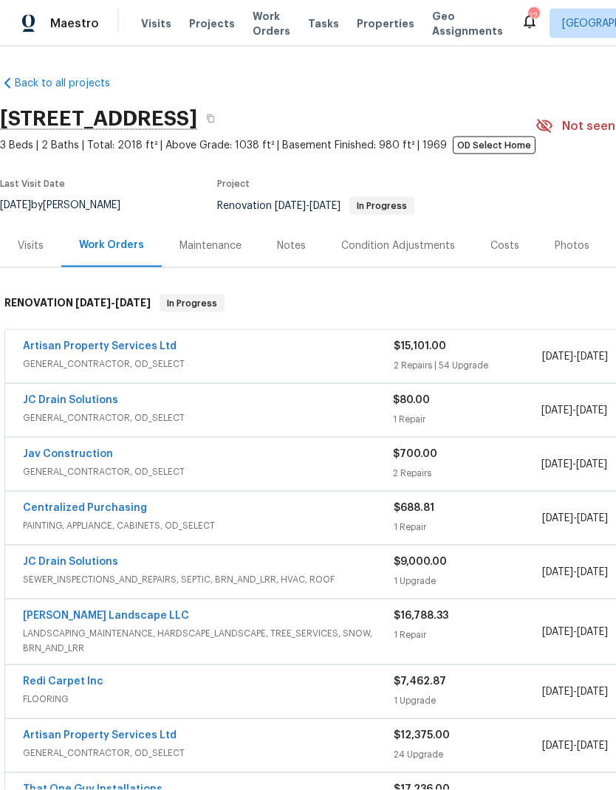
scroll to position [0, 0]
click at [148, 29] on span "Visits" at bounding box center [156, 23] width 30 height 15
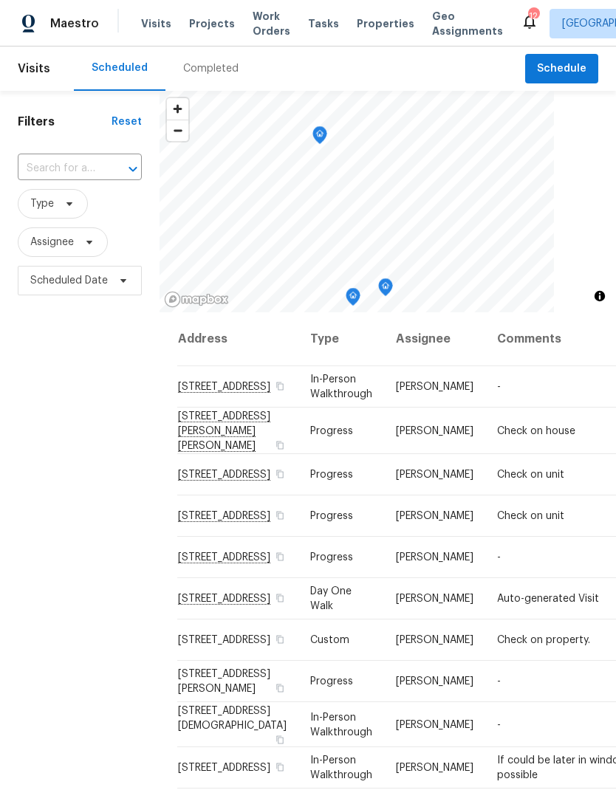
click at [52, 163] on input "text" at bounding box center [59, 168] width 83 height 23
type input "2383"
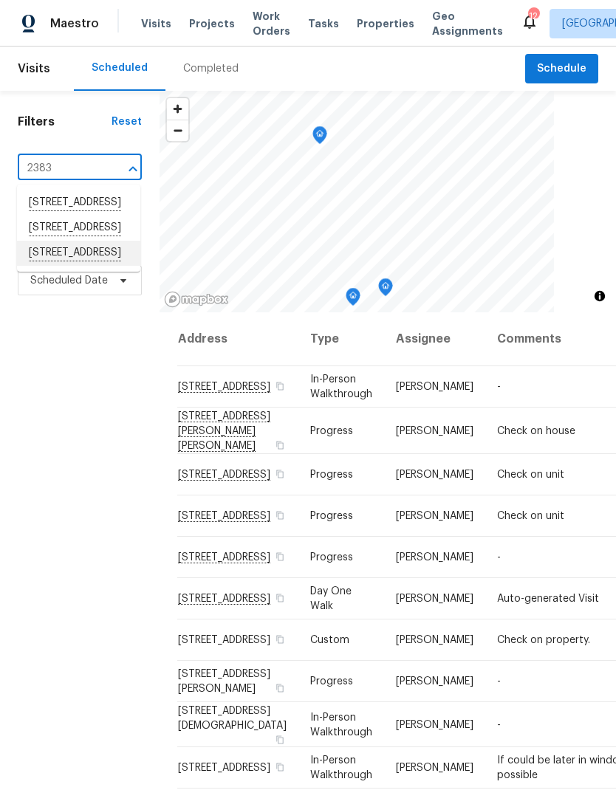
click at [63, 266] on li "2383 Coach House Loop, Castle Rock, CO 80109" at bounding box center [78, 253] width 123 height 25
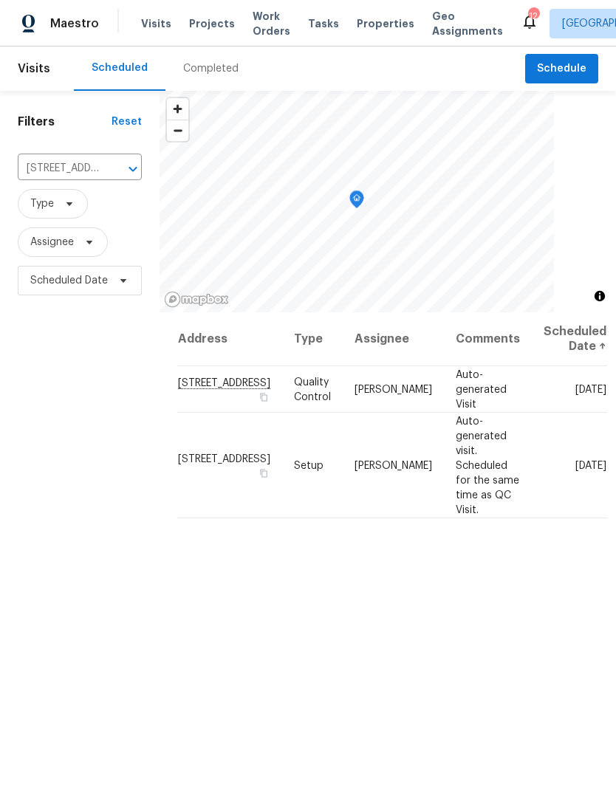
click at [0, 0] on span at bounding box center [0, 0] width 0 height 0
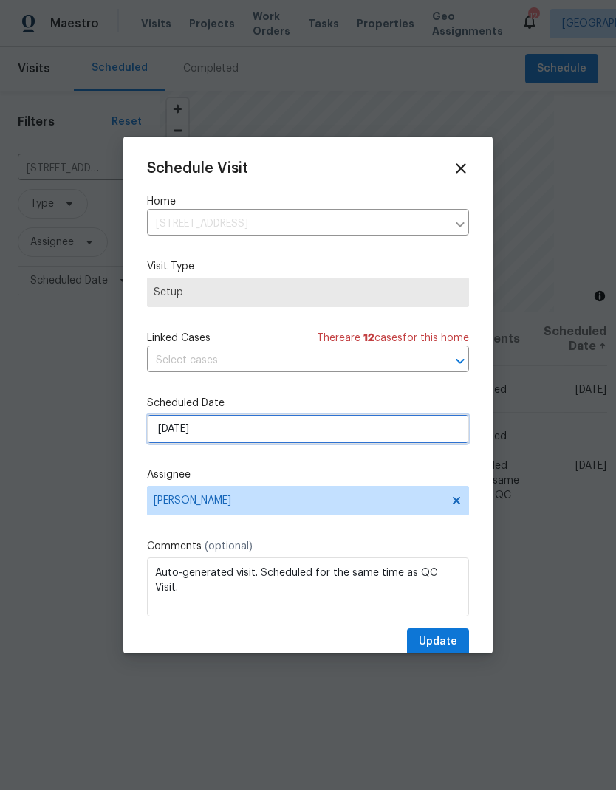
click at [239, 433] on input "[DATE]" at bounding box center [308, 429] width 322 height 30
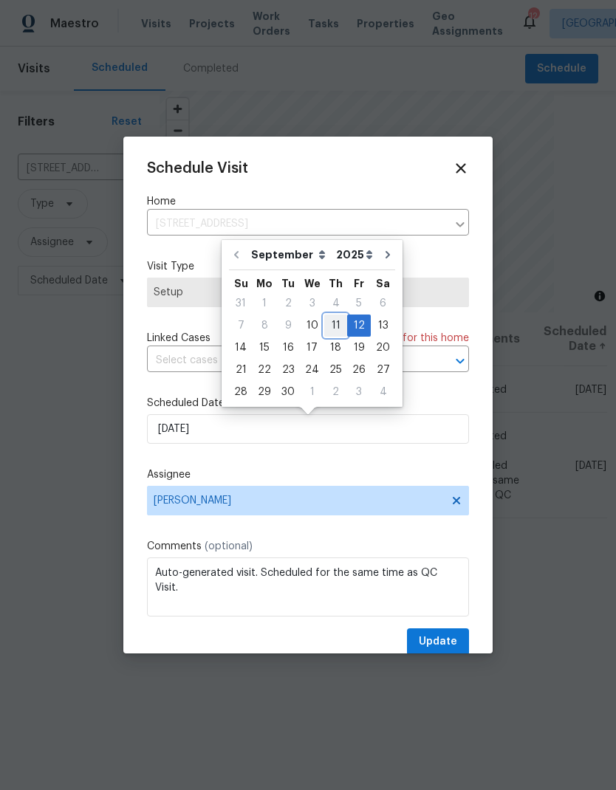
click at [332, 327] on div "11" at bounding box center [335, 325] width 23 height 21
type input "9/11/2025"
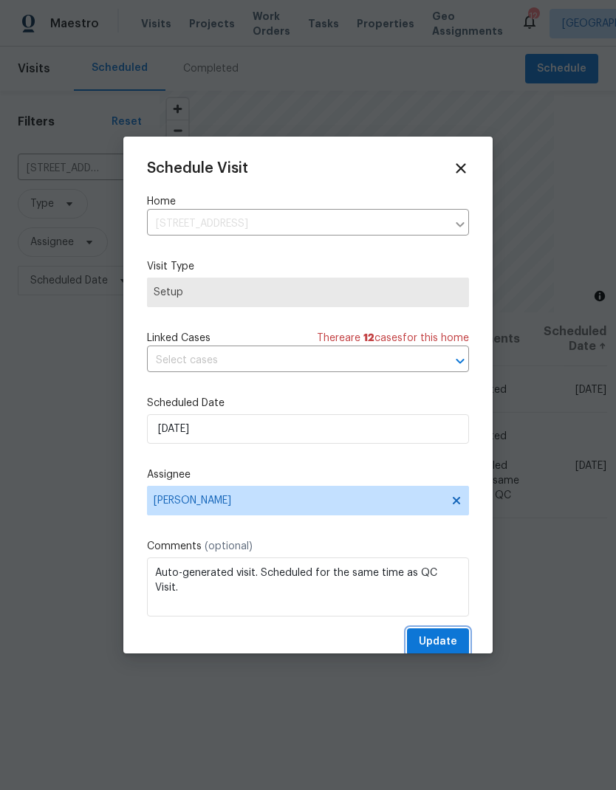
click at [437, 639] on span "Update" at bounding box center [438, 642] width 38 height 18
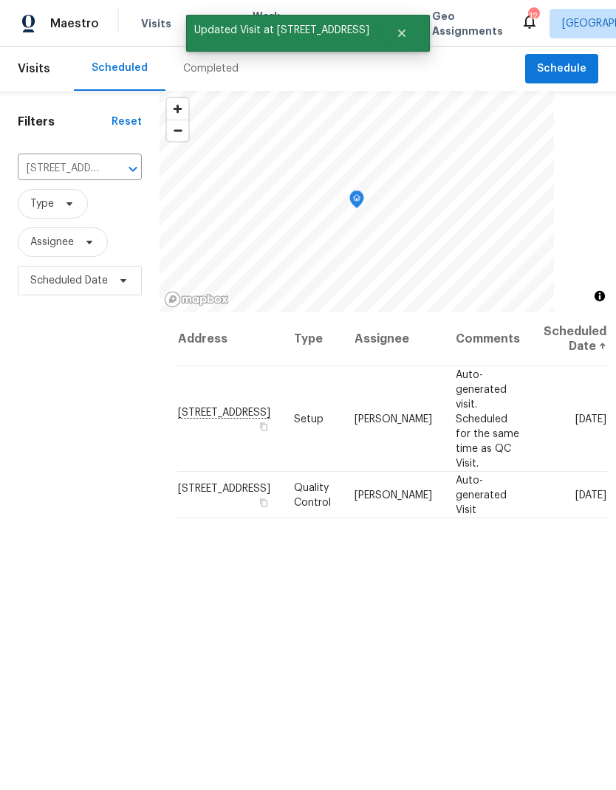
click at [112, 166] on icon "Clear" at bounding box center [113, 169] width 15 height 15
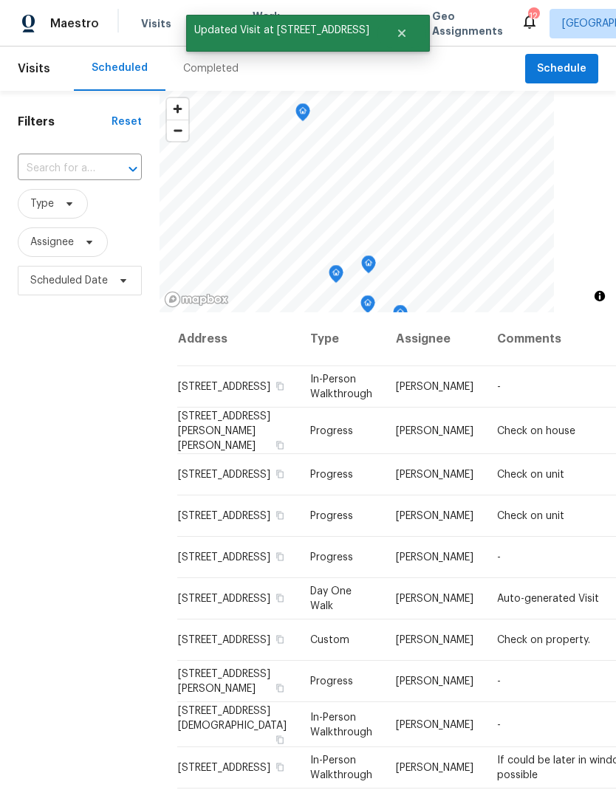
click at [62, 165] on input "text" at bounding box center [59, 168] width 83 height 23
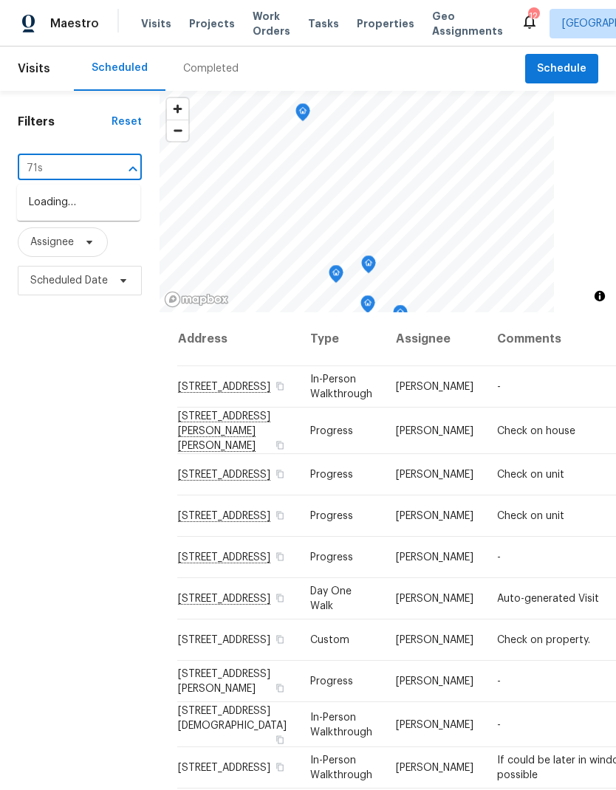
type input "71st"
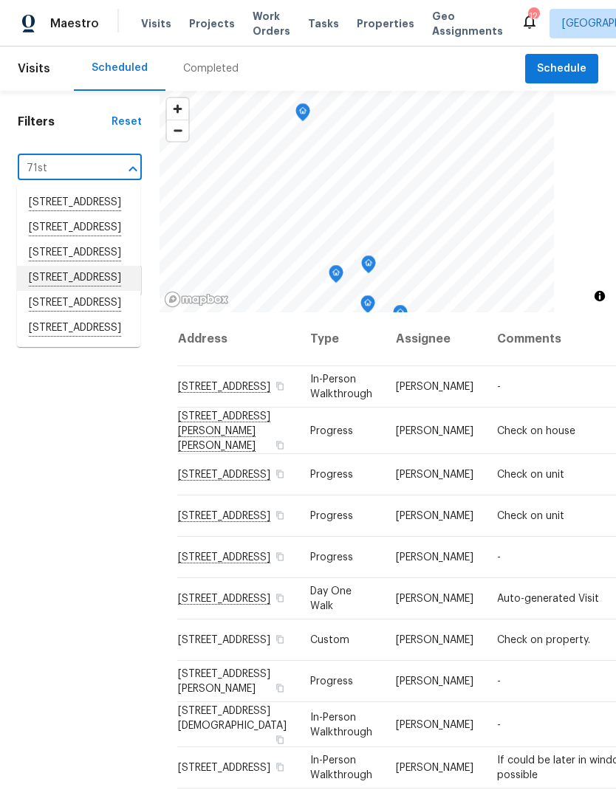
click at [52, 291] on li "5680 W 71st Ave, Arvada, CO 80003" at bounding box center [78, 278] width 123 height 25
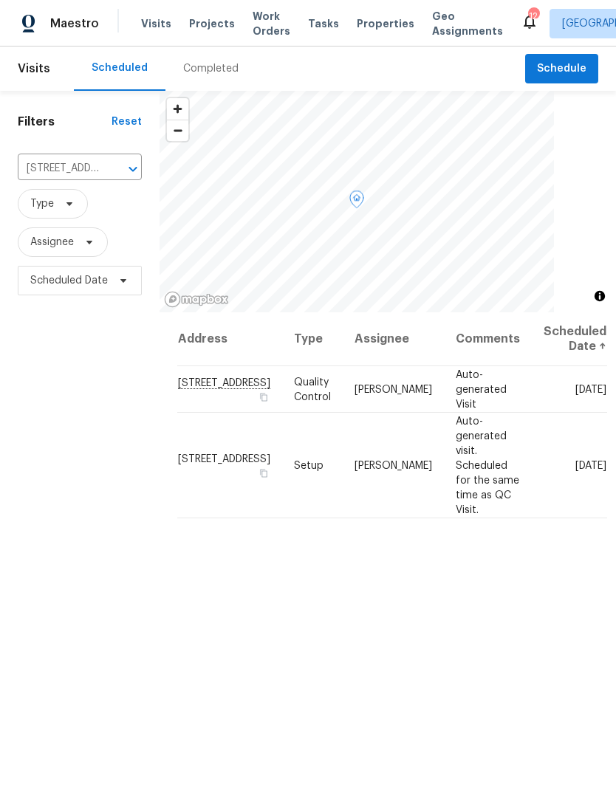
click at [0, 0] on icon at bounding box center [0, 0] width 0 height 0
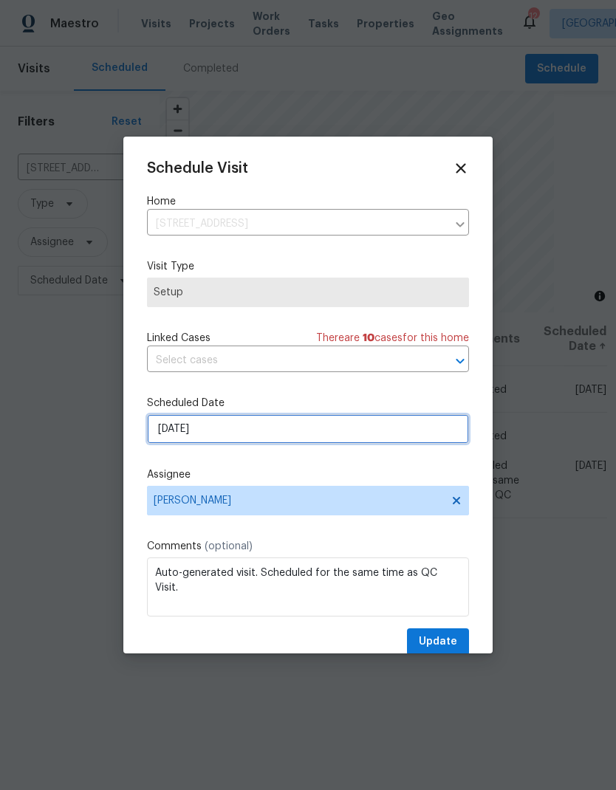
click at [235, 434] on input "[DATE]" at bounding box center [308, 429] width 322 height 30
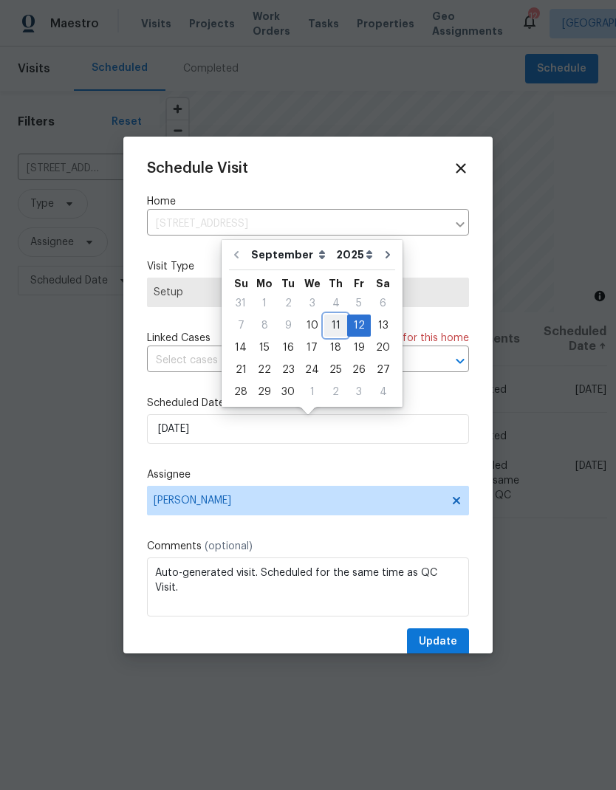
click at [335, 329] on div "11" at bounding box center [335, 325] width 23 height 21
type input "9/11/2025"
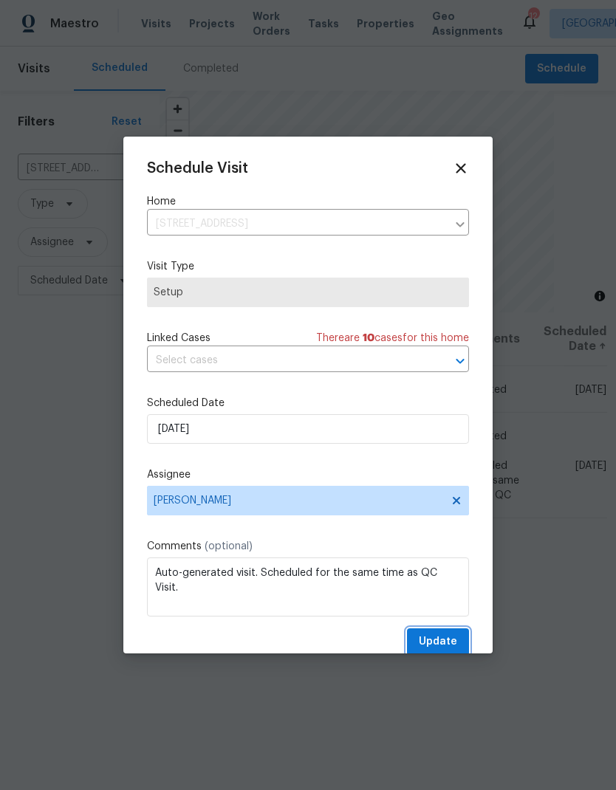
click at [438, 643] on span "Update" at bounding box center [438, 642] width 38 height 18
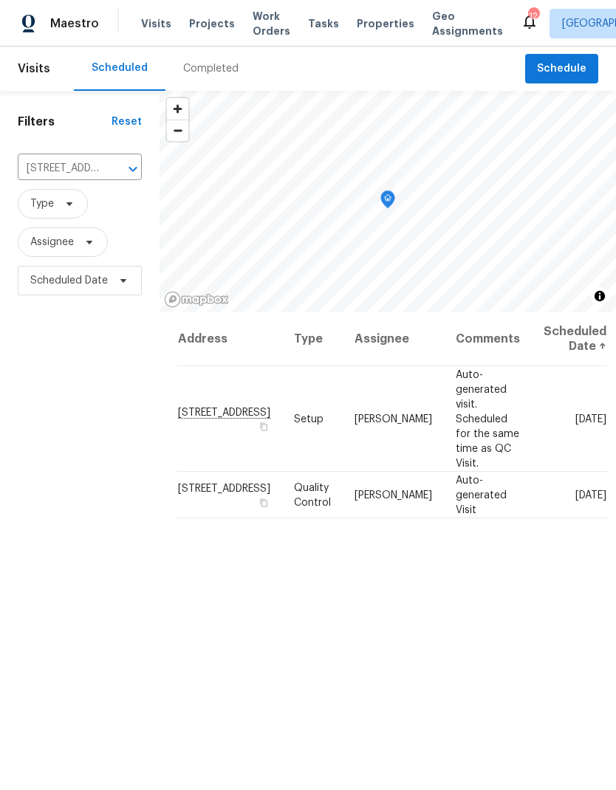
click at [203, 29] on span "Projects" at bounding box center [212, 23] width 46 height 15
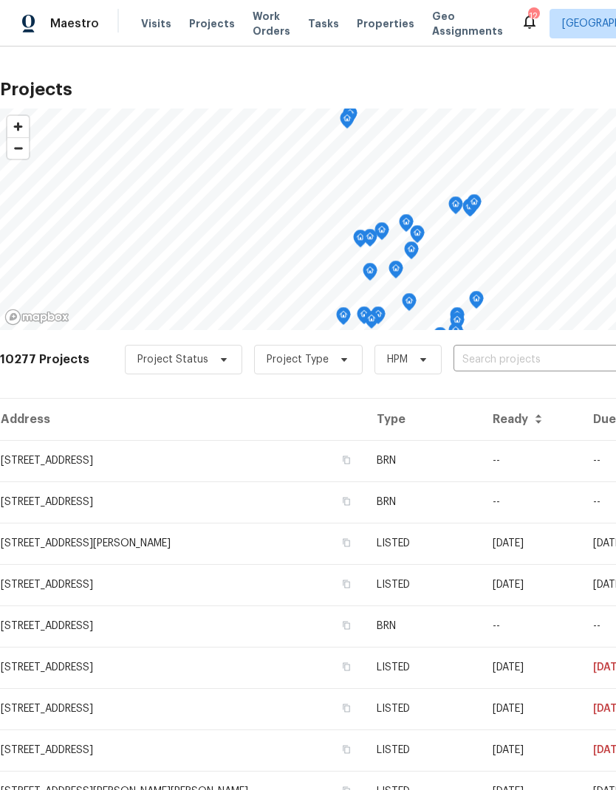
click at [491, 361] on input "text" at bounding box center [538, 360] width 169 height 23
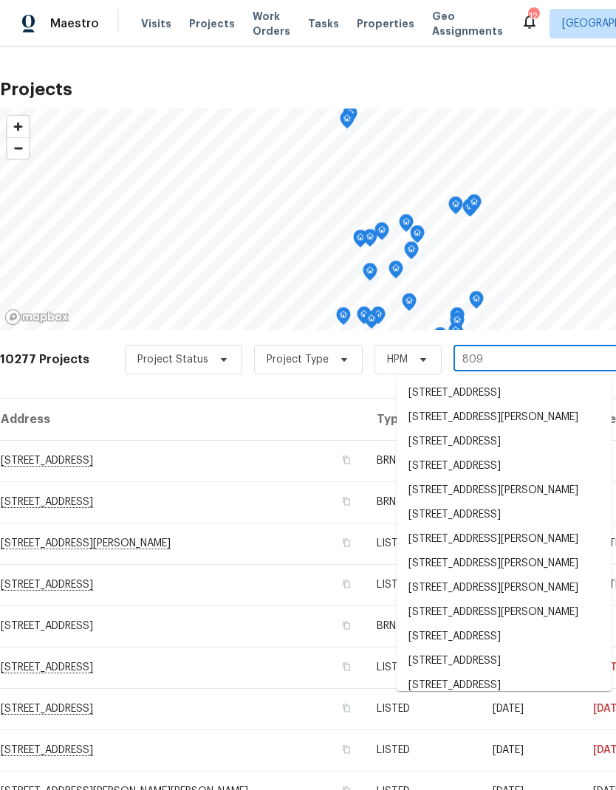
type input "8090"
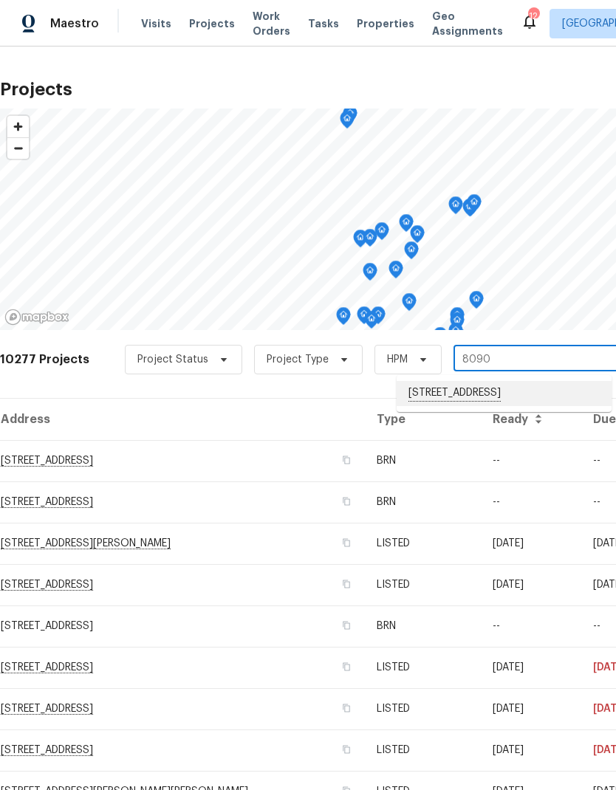
click at [474, 400] on li "[STREET_ADDRESS]" at bounding box center [504, 393] width 215 height 25
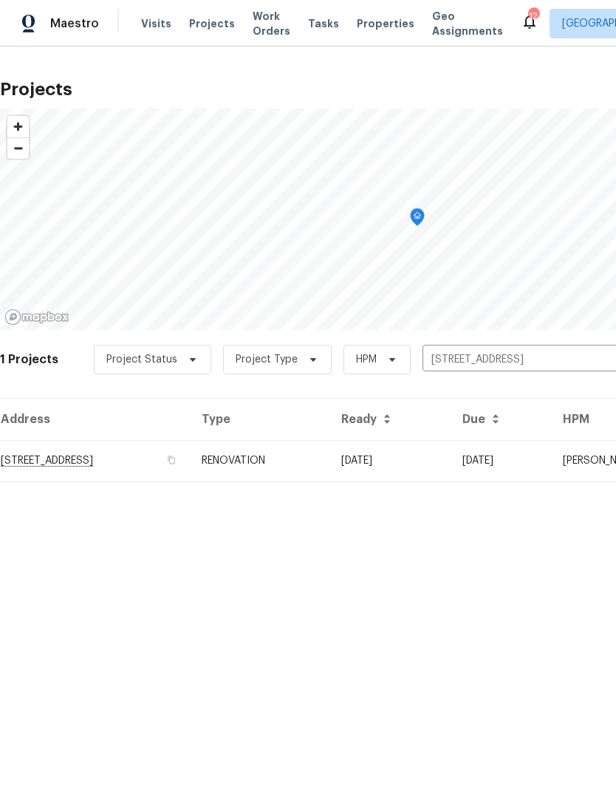
click at [329, 463] on td "RENOVATION" at bounding box center [260, 460] width 140 height 41
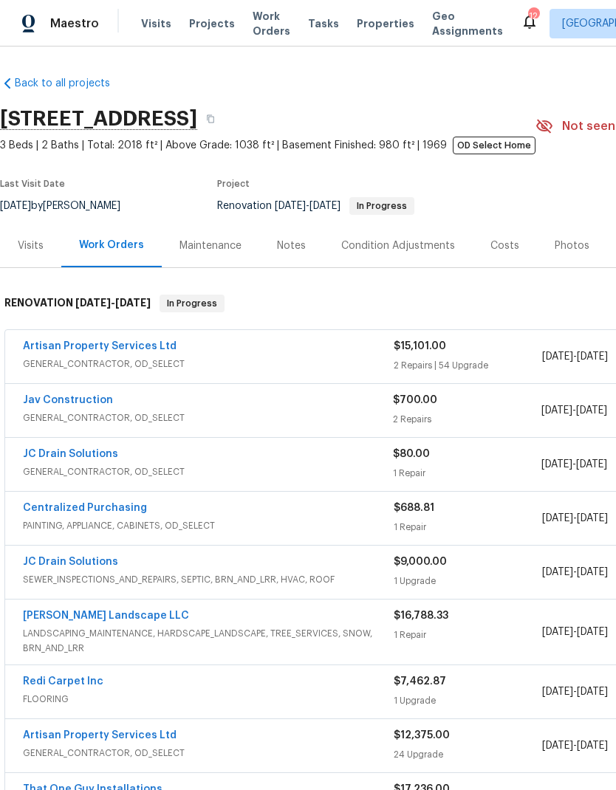
click at [60, 402] on link "Jav Construction" at bounding box center [68, 400] width 90 height 10
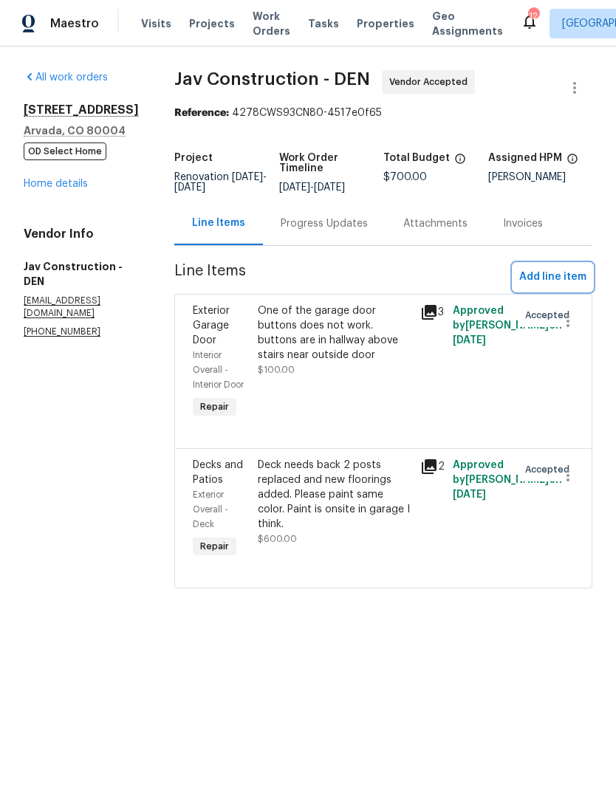
click at [553, 281] on span "Add line item" at bounding box center [552, 277] width 67 height 18
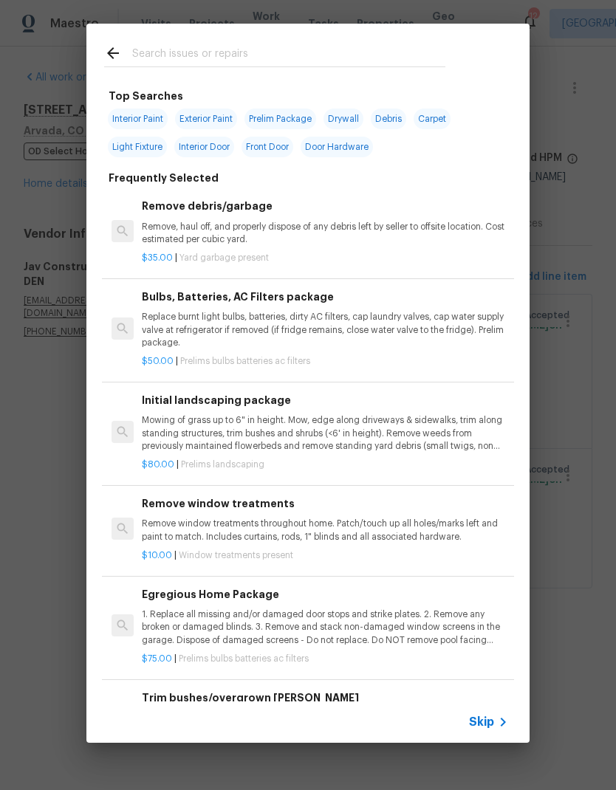
click at [481, 725] on span "Skip" at bounding box center [481, 722] width 25 height 15
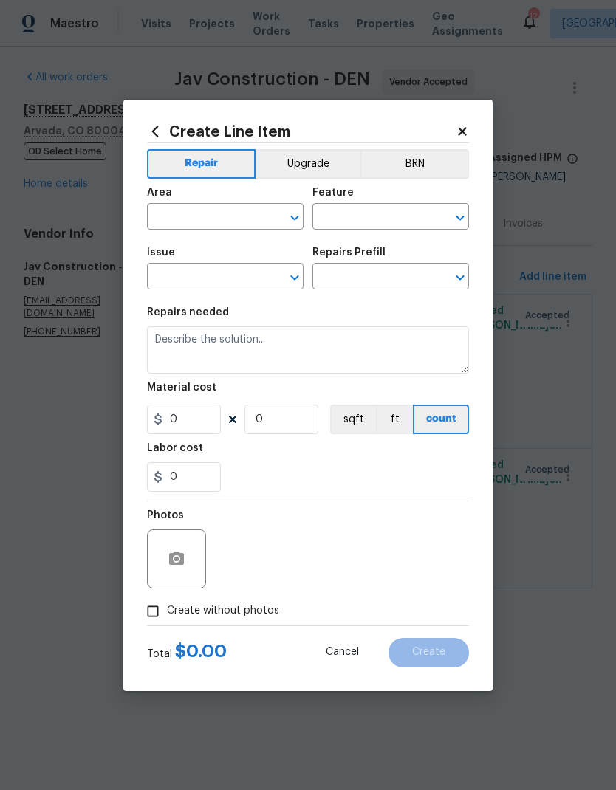
click at [168, 208] on input "text" at bounding box center [204, 218] width 115 height 23
click at [185, 278] on li "Exterior Overall" at bounding box center [225, 275] width 157 height 24
type input "Exterior Overall"
click at [372, 223] on input "text" at bounding box center [369, 218] width 115 height 23
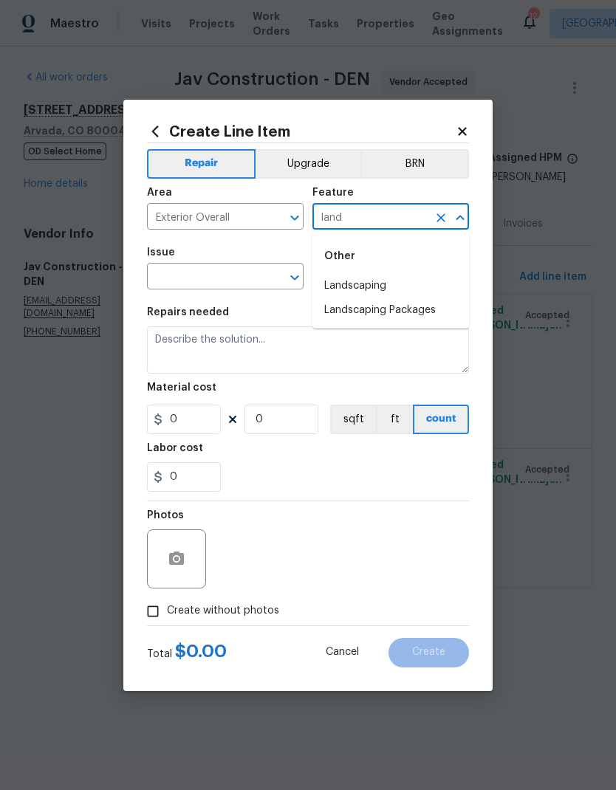
click at [397, 311] on li "Landscaping Packages" at bounding box center [390, 310] width 157 height 24
type input "Landscaping Packages"
click at [189, 269] on input "text" at bounding box center [204, 278] width 115 height 23
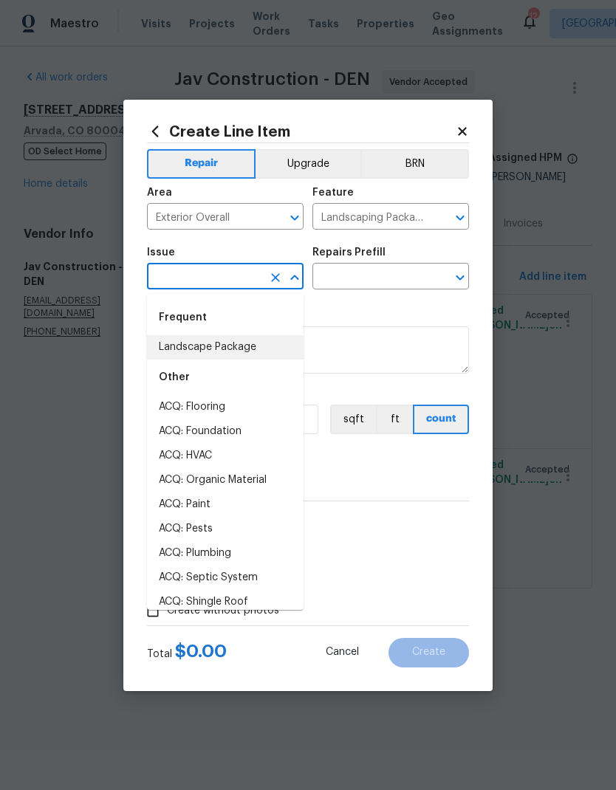
click at [181, 344] on li "Landscape Package" at bounding box center [225, 347] width 157 height 24
type input "Landscape Package"
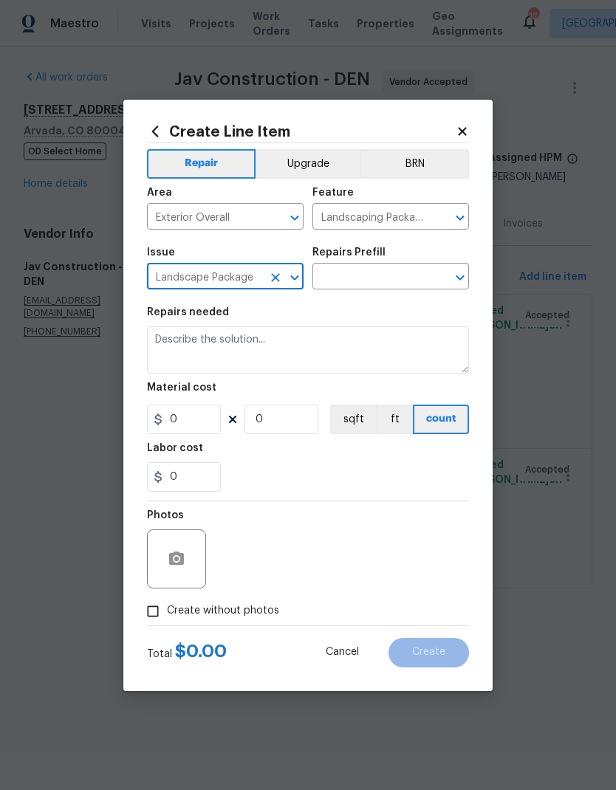
click at [385, 280] on input "text" at bounding box center [369, 278] width 115 height 23
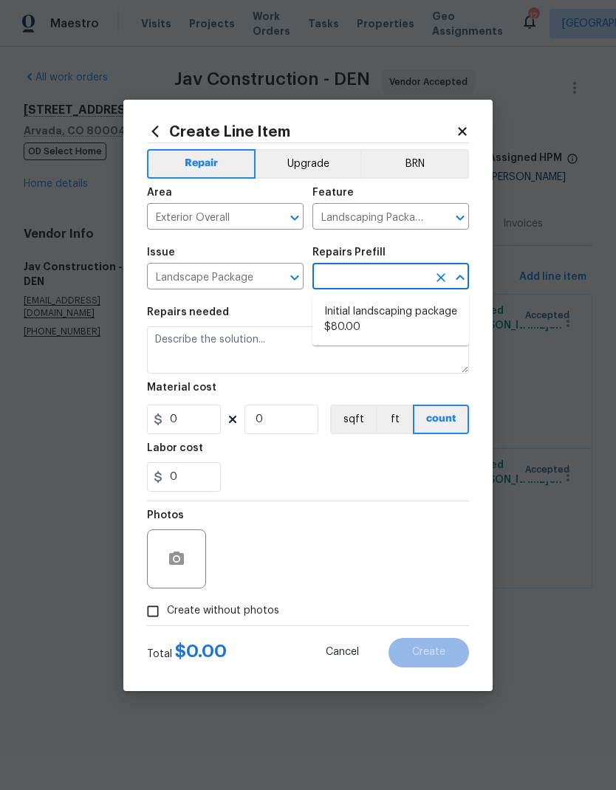
click at [391, 316] on li "Initial landscaping package $80.00" at bounding box center [390, 320] width 157 height 40
type input "Initial landscaping package $80.00"
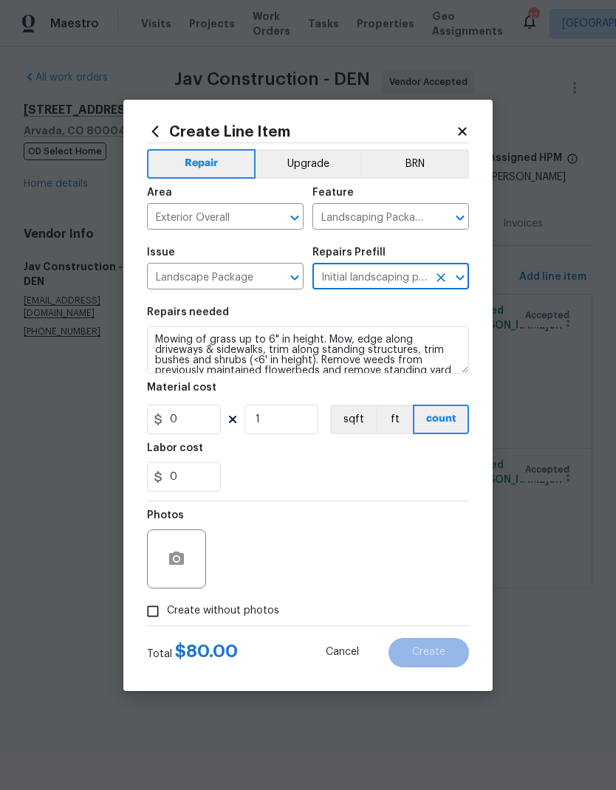
type input "Home Readiness Packages"
type textarea "Mowing of grass up to 6" in height. Mow, edge along driveways & sidewalks, trim…"
type input "1"
type input "Initial landscaping package $80.00"
type input "80"
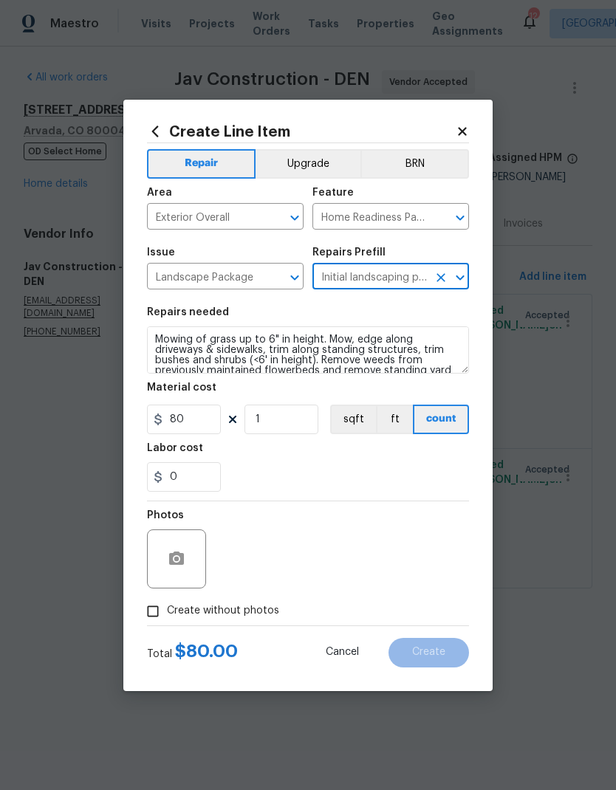
click at [386, 462] on div "Labor cost" at bounding box center [308, 452] width 322 height 19
click at [141, 615] on input "Create without photos" at bounding box center [153, 612] width 28 height 28
checkbox input "true"
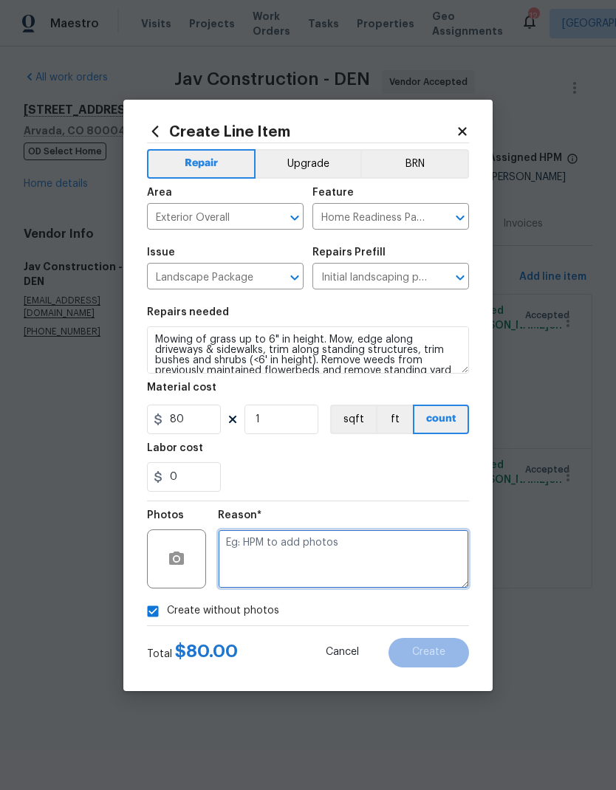
click at [397, 560] on textarea at bounding box center [343, 559] width 251 height 59
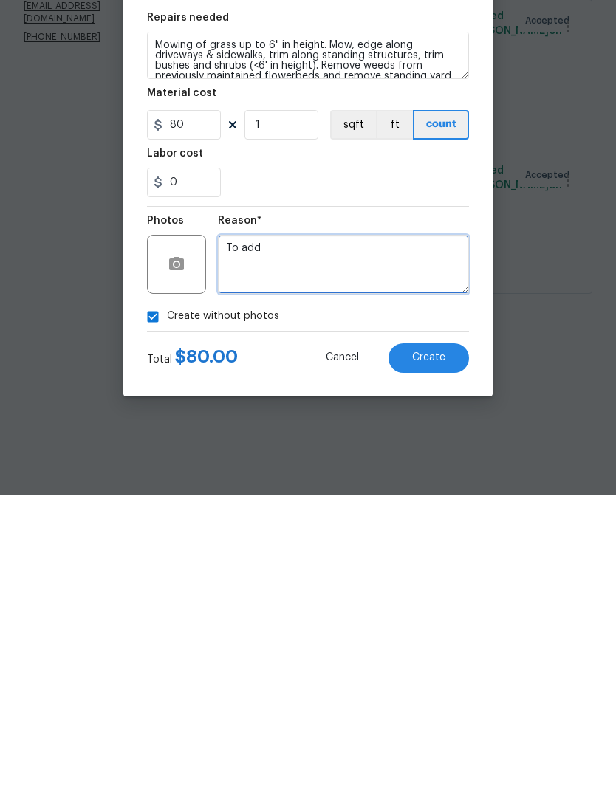
type textarea "To add"
click at [448, 638] on button "Create" at bounding box center [429, 653] width 81 height 30
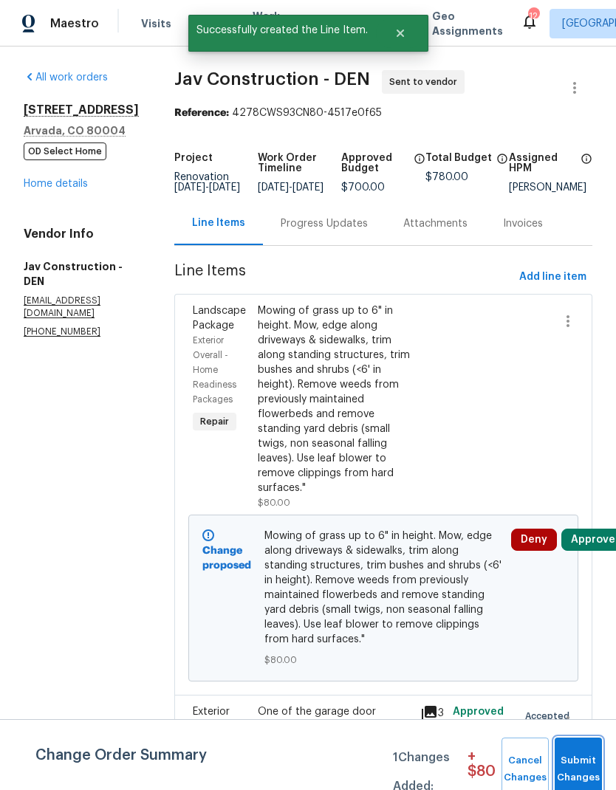
click at [590, 769] on span "Submit Changes" at bounding box center [578, 770] width 33 height 34
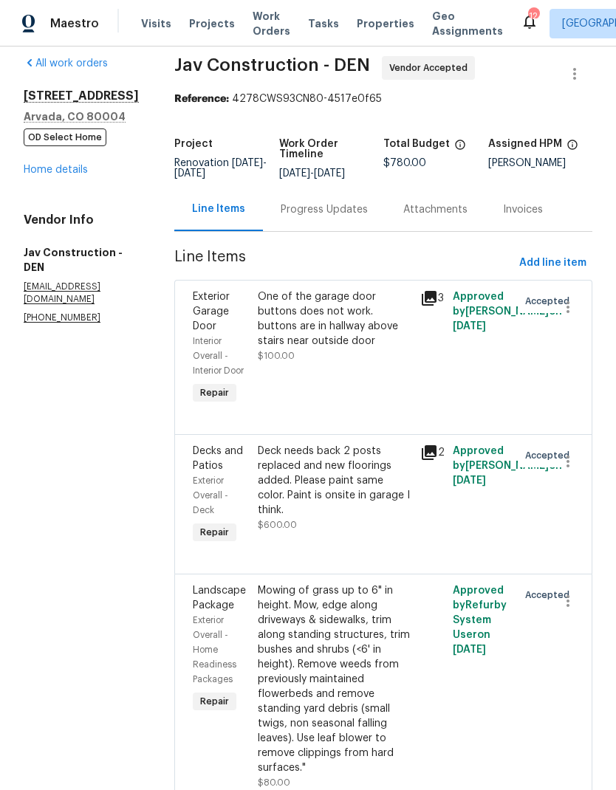
scroll to position [13, 0]
click at [55, 168] on link "Home details" at bounding box center [56, 170] width 64 height 10
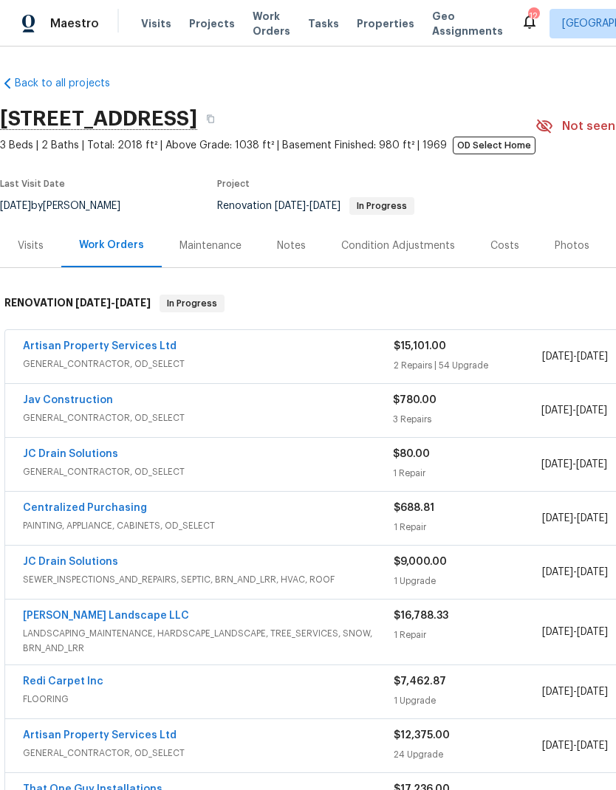
click at [201, 23] on span "Projects" at bounding box center [212, 23] width 46 height 15
